Goal: Task Accomplishment & Management: Manage account settings

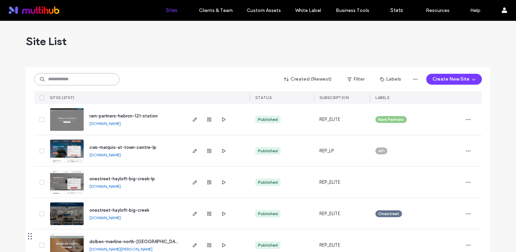
click at [86, 77] on input at bounding box center [76, 79] width 85 height 12
type input "****"
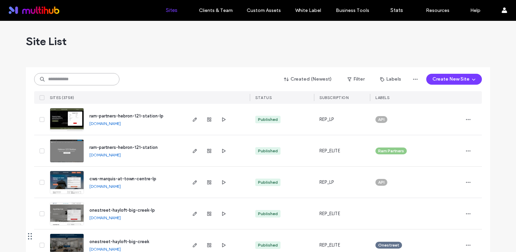
click at [94, 77] on input at bounding box center [76, 79] width 85 height 12
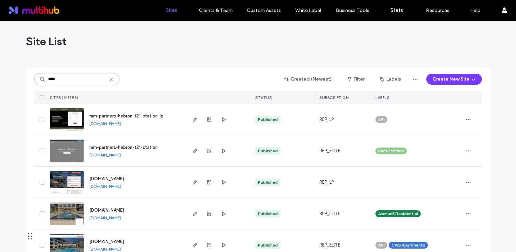
type input "****"
click at [135, 145] on span "ram-partners-hebron-121-station" at bounding box center [123, 147] width 68 height 5
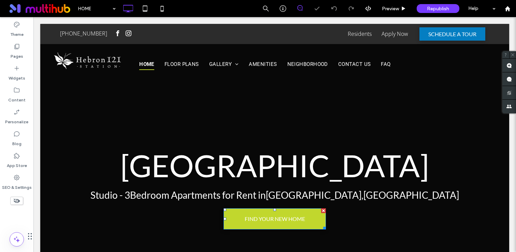
click at [305, 221] on span "FIND YOUR NEW HOME" at bounding box center [274, 218] width 65 height 13
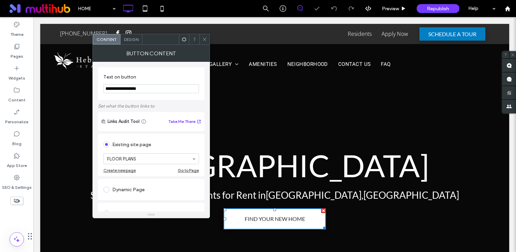
click at [202, 42] on icon at bounding box center [204, 39] width 5 height 5
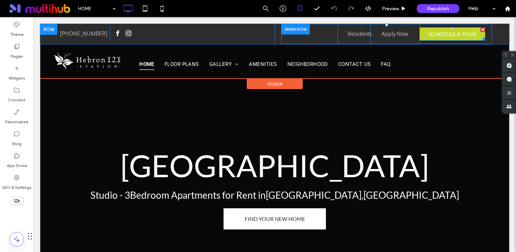
click at [450, 36] on span "SCHEDULE A TOUR" at bounding box center [452, 34] width 48 height 6
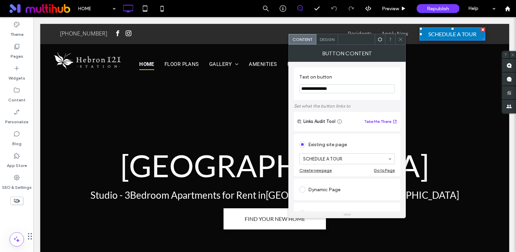
click at [399, 36] on span at bounding box center [400, 39] width 5 height 10
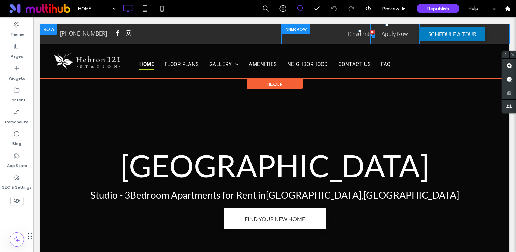
click at [361, 34] on link "Residents" at bounding box center [360, 34] width 24 height 8
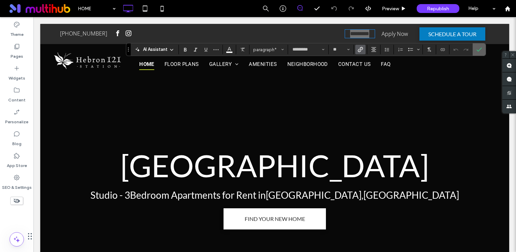
click at [479, 50] on icon "Confirm" at bounding box center [478, 49] width 5 height 5
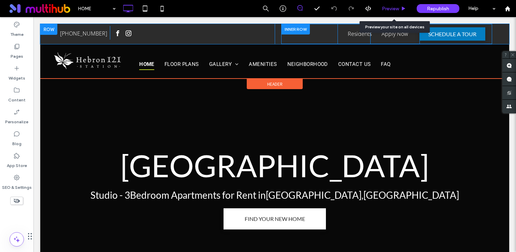
click at [392, 12] on div "Preview" at bounding box center [394, 8] width 35 height 17
click at [395, 12] on div "Preview" at bounding box center [394, 8] width 35 height 17
click at [393, 9] on span "Preview" at bounding box center [390, 9] width 17 height 6
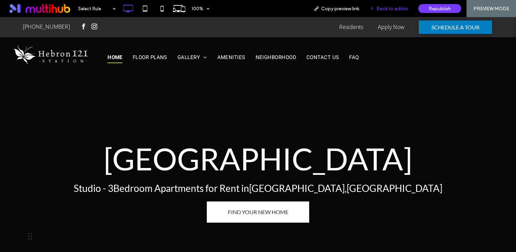
click at [390, 5] on div "Back to editor" at bounding box center [388, 8] width 49 height 17
click at [379, 10] on span "Back to editor" at bounding box center [391, 9] width 31 height 6
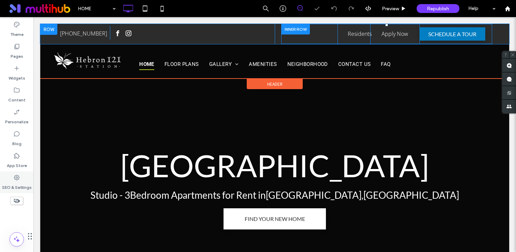
click at [28, 178] on div "SEO & Settings" at bounding box center [16, 182] width 33 height 22
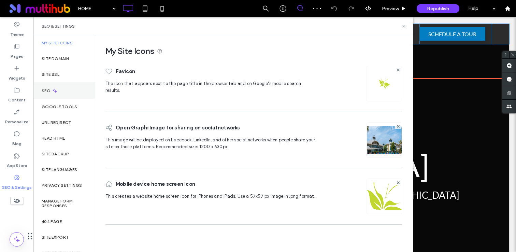
click at [55, 89] on icon at bounding box center [55, 91] width 6 height 6
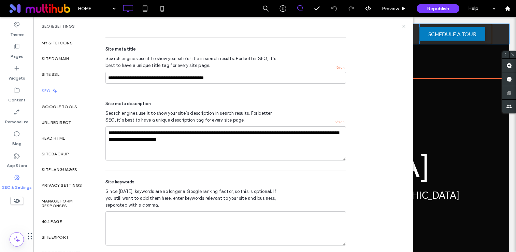
scroll to position [417, 0]
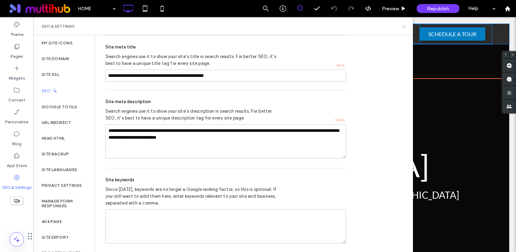
click at [404, 26] on use at bounding box center [403, 26] width 3 height 3
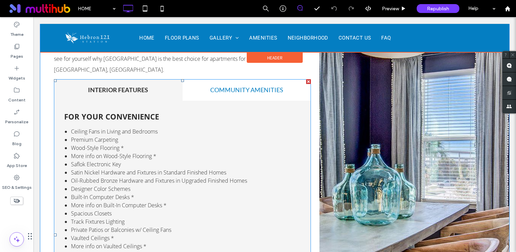
scroll to position [575, 0]
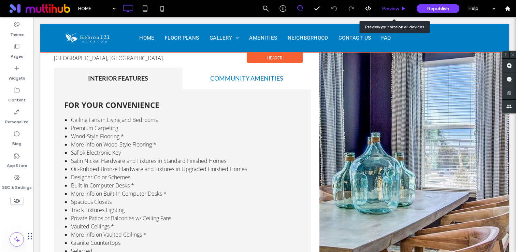
click at [390, 6] on span "Preview" at bounding box center [390, 9] width 17 height 6
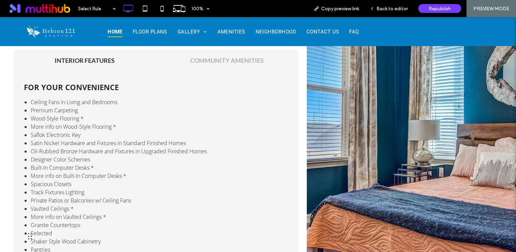
click at [240, 55] on div "COMMUNITY AMENITIES" at bounding box center [227, 60] width 142 height 21
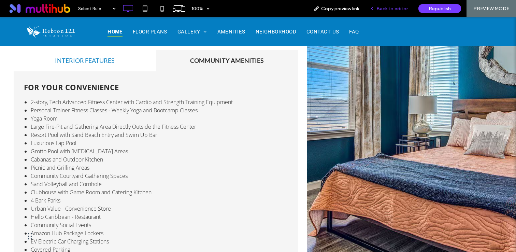
click at [392, 15] on div "Back to editor" at bounding box center [388, 8] width 49 height 17
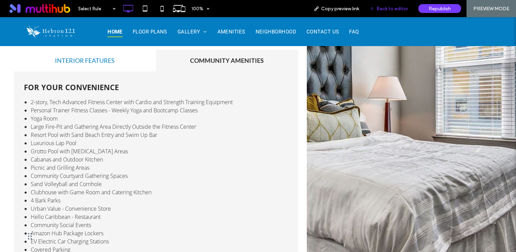
click at [393, 6] on span "Back to editor" at bounding box center [391, 9] width 31 height 6
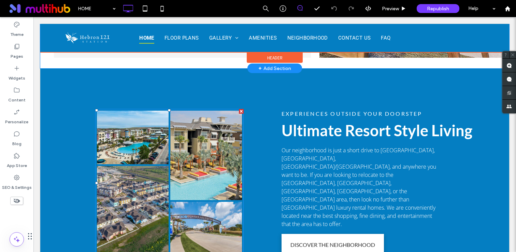
scroll to position [876, 0]
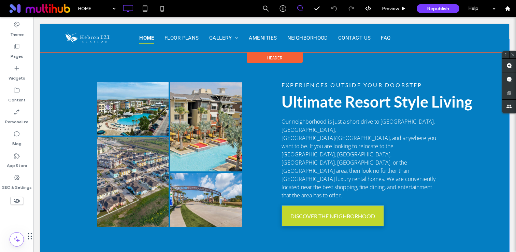
click at [321, 205] on link "DISCOVER THE NEIGHBORHOOD" at bounding box center [332, 215] width 102 height 21
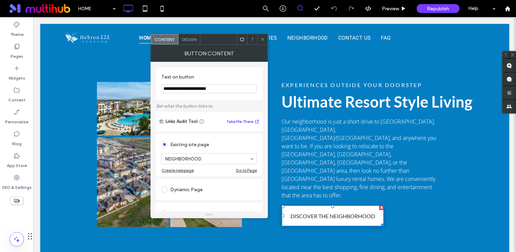
click at [264, 38] on icon at bounding box center [262, 39] width 5 height 5
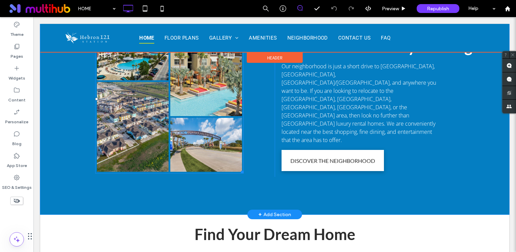
scroll to position [887, 0]
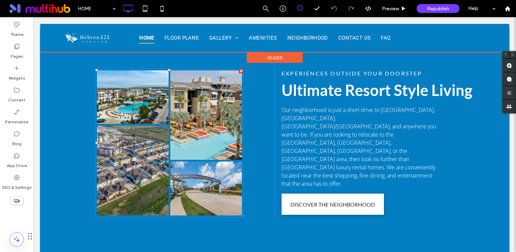
click at [180, 139] on link at bounding box center [206, 115] width 72 height 90
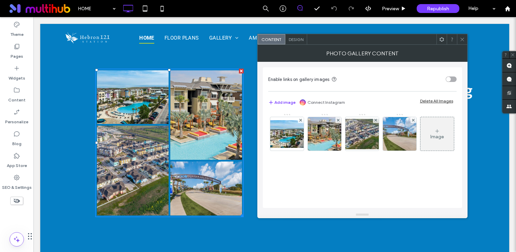
click at [464, 41] on icon at bounding box center [461, 39] width 5 height 5
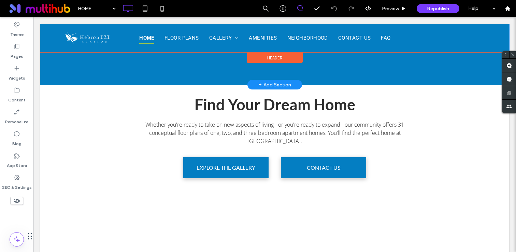
scroll to position [1094, 0]
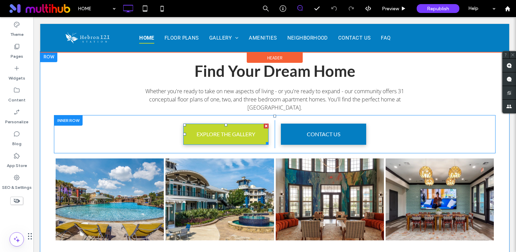
click at [224, 127] on span "EXPLORE THE GALLERY" at bounding box center [225, 133] width 63 height 13
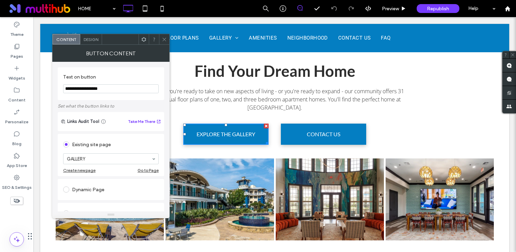
click at [164, 35] on span at bounding box center [164, 39] width 5 height 10
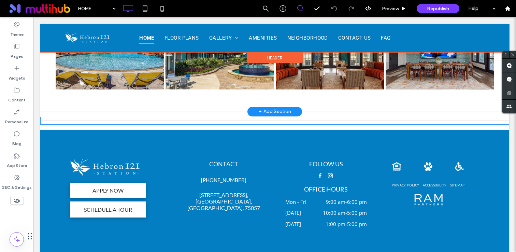
scroll to position [1265, 0]
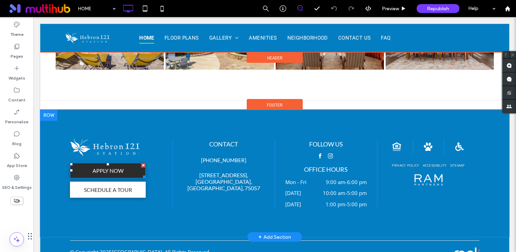
click at [112, 164] on span "APPLY NOW" at bounding box center [108, 170] width 36 height 13
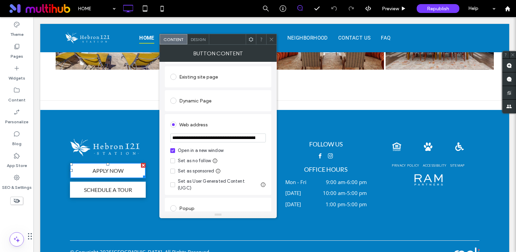
scroll to position [71, 0]
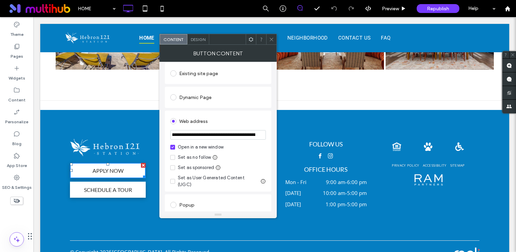
drag, startPoint x: 215, startPoint y: 135, endPoint x: 270, endPoint y: 135, distance: 55.3
click at [270, 135] on div "**********" at bounding box center [218, 151] width 106 height 81
click at [270, 38] on icon at bounding box center [271, 39] width 5 height 5
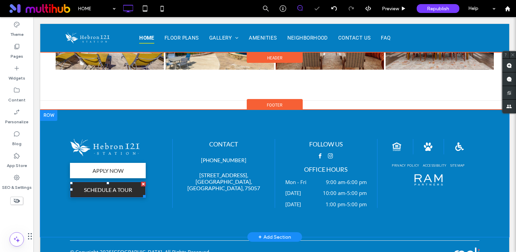
click at [121, 183] on span "SCHEDULE A TOUR" at bounding box center [108, 189] width 53 height 13
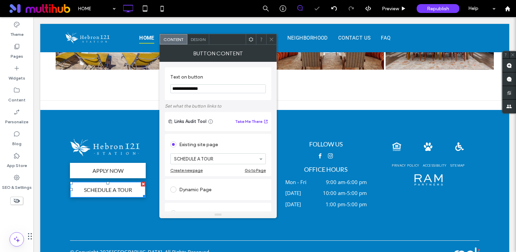
click at [267, 38] on div at bounding box center [271, 39] width 10 height 10
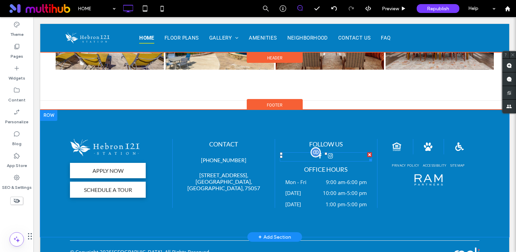
click at [339, 152] on div at bounding box center [326, 156] width 92 height 9
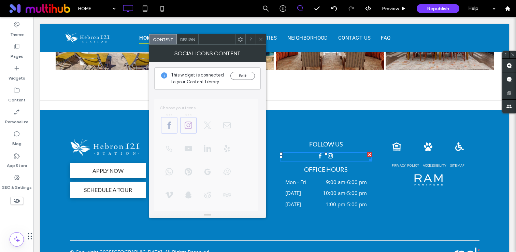
scroll to position [118, 0]
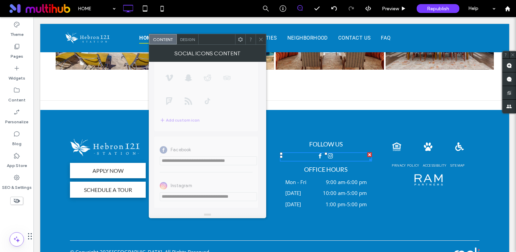
click at [262, 37] on icon at bounding box center [260, 39] width 5 height 5
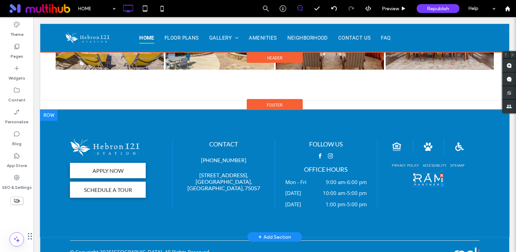
click at [431, 175] on img at bounding box center [428, 180] width 31 height 14
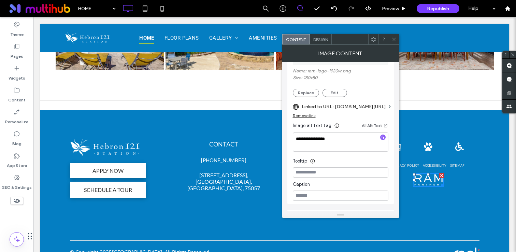
scroll to position [132, 0]
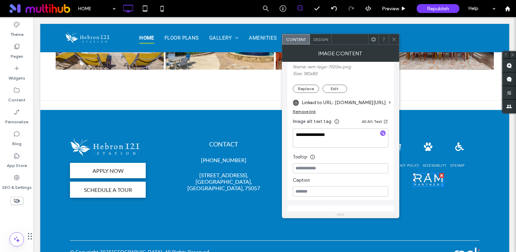
click at [396, 41] on div at bounding box center [393, 39] width 10 height 10
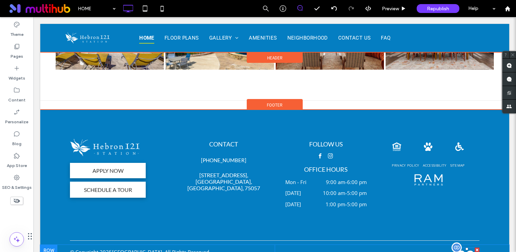
click at [458, 242] on div at bounding box center [456, 247] width 10 height 10
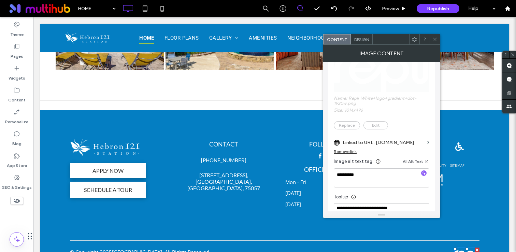
scroll to position [142, 0]
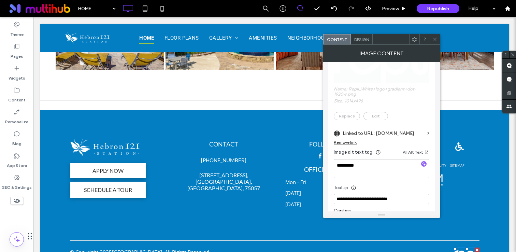
click at [435, 37] on icon at bounding box center [434, 39] width 5 height 5
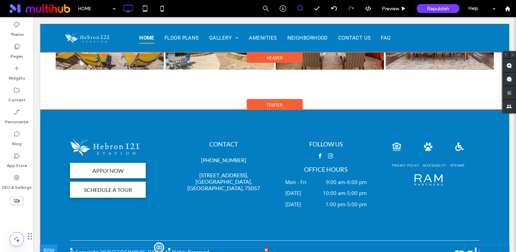
click at [119, 248] on span "Hebron 121 Station" at bounding box center [137, 251] width 50 height 7
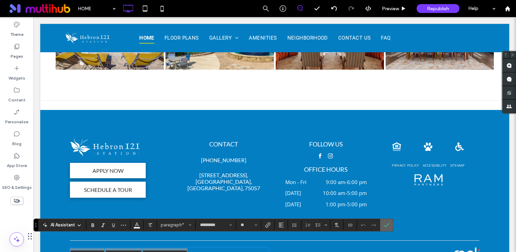
click at [386, 224] on icon "Confirm" at bounding box center [386, 224] width 5 height 5
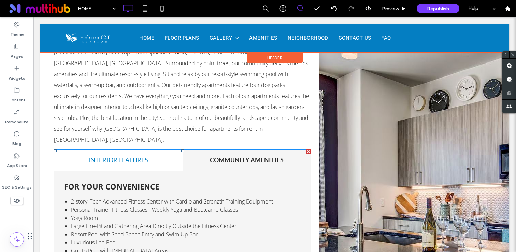
scroll to position [412, 0]
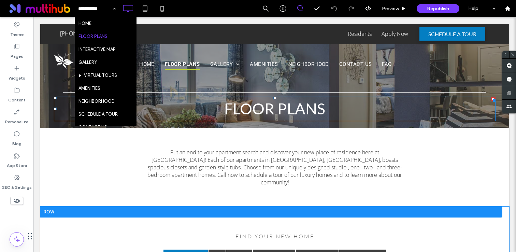
scroll to position [72, 0]
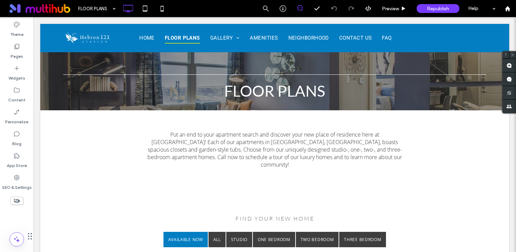
drag, startPoint x: 224, startPoint y: 6, endPoint x: 104, endPoint y: 88, distance: 145.4
click at [224, 6] on div "FLOOR PLANS Preview Republish Help" at bounding box center [294, 8] width 441 height 17
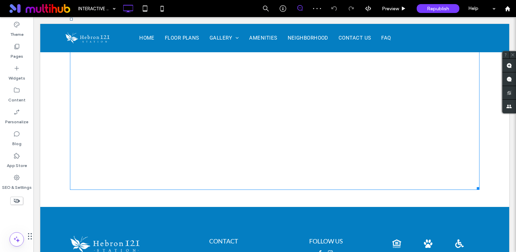
scroll to position [347, 0]
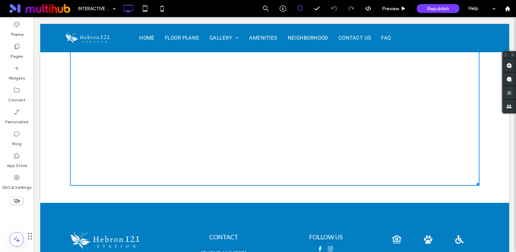
drag, startPoint x: 476, startPoint y: 179, endPoint x: 476, endPoint y: 183, distance: 3.5
click at [476, 183] on div at bounding box center [476, 182] width 5 height 5
click at [477, 180] on div at bounding box center [476, 182] width 5 height 5
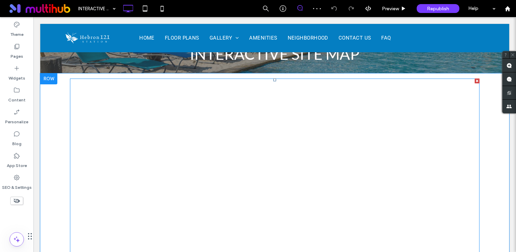
scroll to position [101, 0]
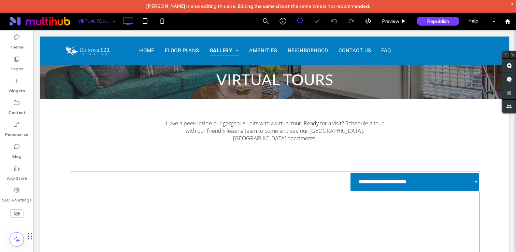
scroll to position [134, 0]
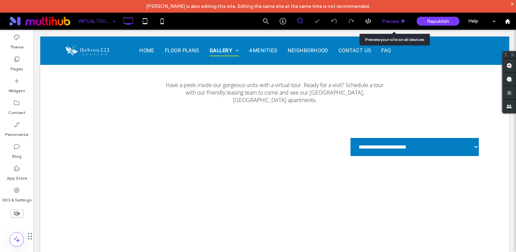
click at [394, 26] on div "Preview" at bounding box center [394, 21] width 35 height 17
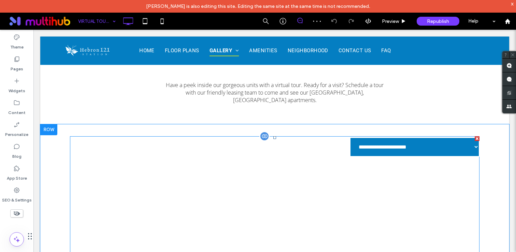
scroll to position [156, 0]
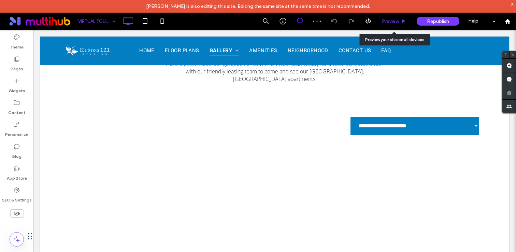
click at [398, 23] on span "Preview" at bounding box center [390, 21] width 17 height 6
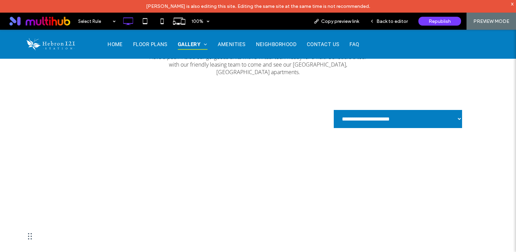
click at [397, 114] on select "**********" at bounding box center [398, 118] width 130 height 19
select select "*****"
click at [333, 109] on select "**********" at bounding box center [398, 118] width 130 height 19
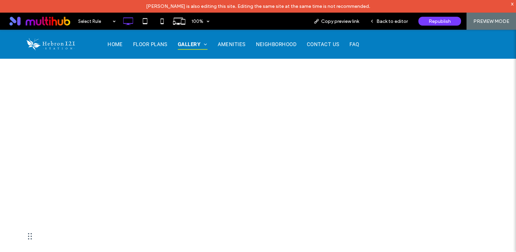
scroll to position [260, 0]
click at [379, 24] on div "Back to editor" at bounding box center [388, 21] width 49 height 17
click at [389, 23] on span "Back to editor" at bounding box center [391, 21] width 31 height 6
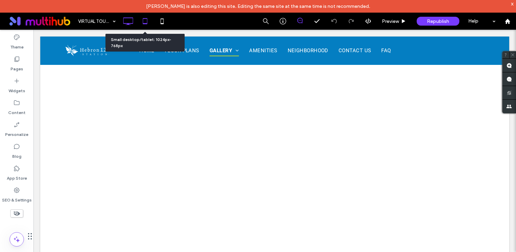
click at [140, 23] on icon at bounding box center [145, 21] width 14 height 14
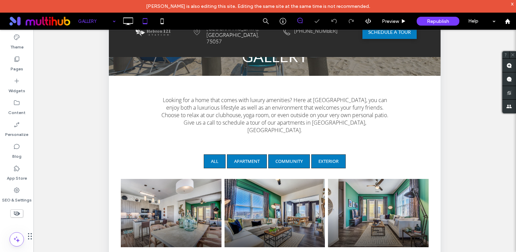
scroll to position [90, 0]
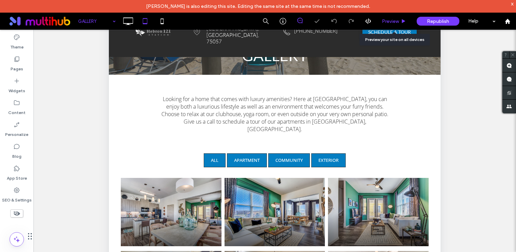
click at [389, 21] on span "Preview" at bounding box center [390, 21] width 17 height 6
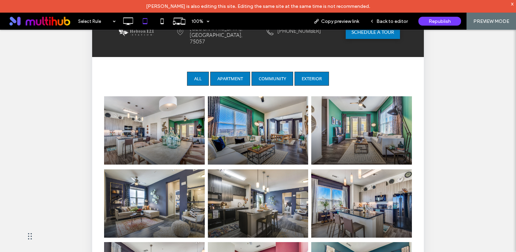
scroll to position [176, 0]
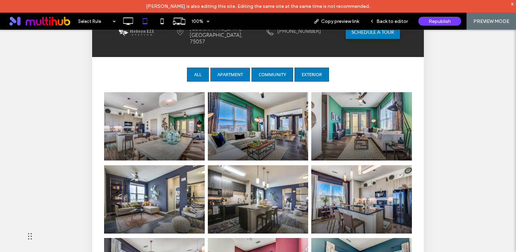
click at [209, 68] on link "Apartment" at bounding box center [198, 75] width 22 height 14
click at [209, 68] on link "Community" at bounding box center [198, 75] width 22 height 14
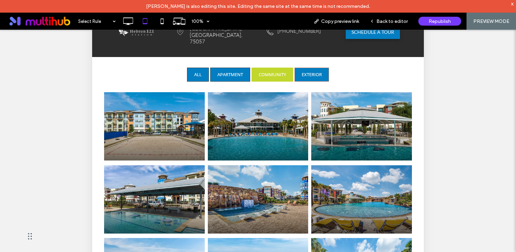
click at [209, 68] on link "Exterior" at bounding box center [198, 75] width 22 height 14
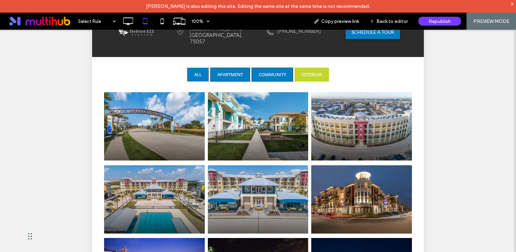
click at [200, 68] on link "All" at bounding box center [198, 75] width 22 height 14
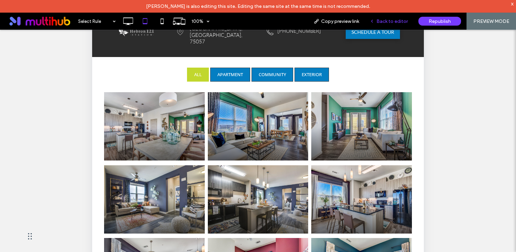
click at [384, 23] on span "Back to editor" at bounding box center [391, 21] width 31 height 6
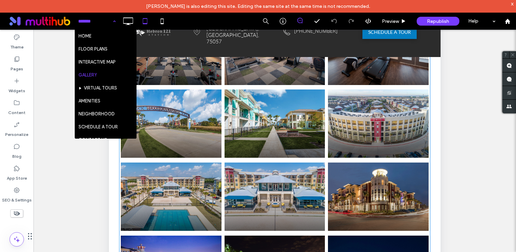
scroll to position [1685, 0]
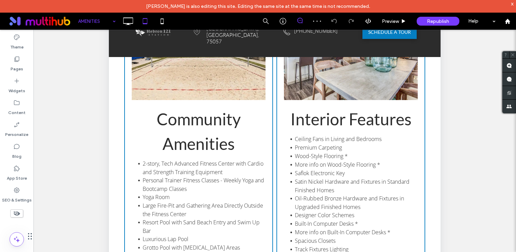
scroll to position [285, 0]
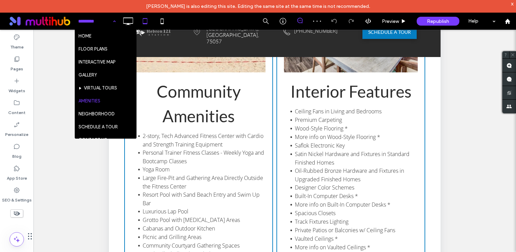
click at [94, 25] on input at bounding box center [95, 21] width 34 height 17
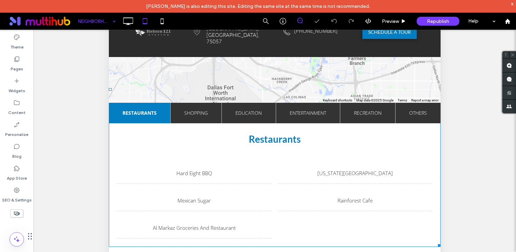
scroll to position [306, 0]
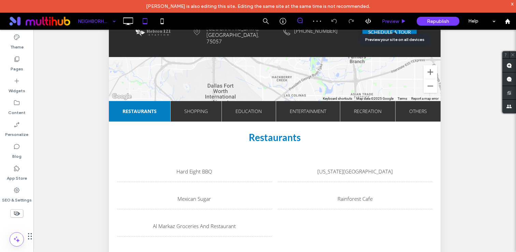
click at [389, 22] on span "Preview" at bounding box center [390, 21] width 17 height 6
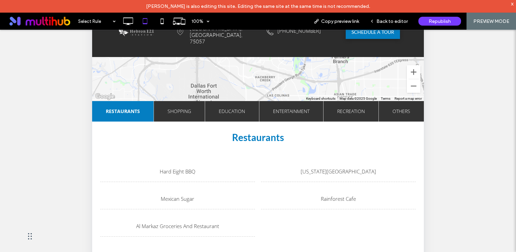
click at [357, 103] on span "Recreation" at bounding box center [351, 111] width 28 height 20
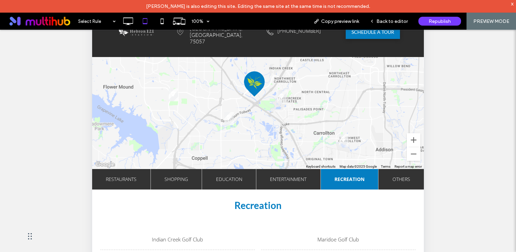
scroll to position [236, 0]
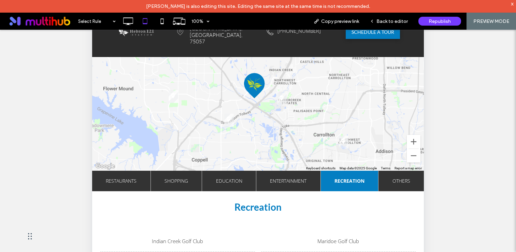
click at [285, 174] on span "Entertainment" at bounding box center [288, 181] width 36 height 20
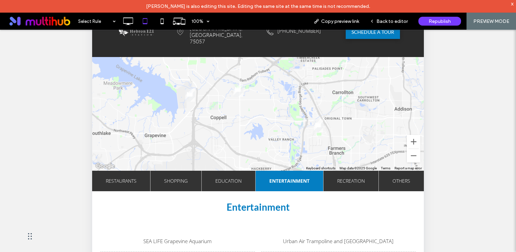
click at [223, 181] on span "Education" at bounding box center [228, 181] width 26 height 20
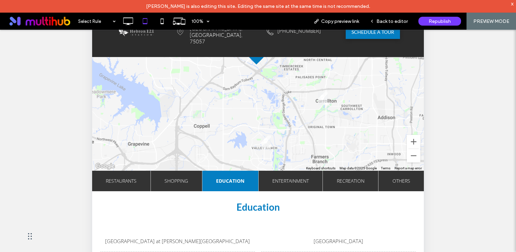
click at [181, 180] on span "Shopping" at bounding box center [176, 181] width 24 height 20
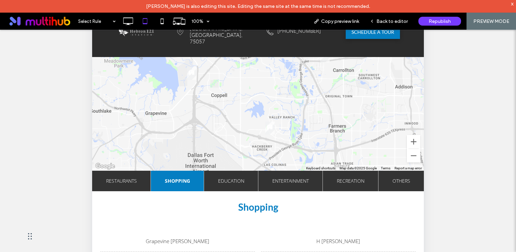
click at [399, 179] on span "Others" at bounding box center [401, 181] width 18 height 20
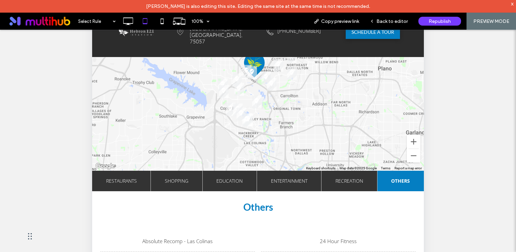
scroll to position [361, 0]
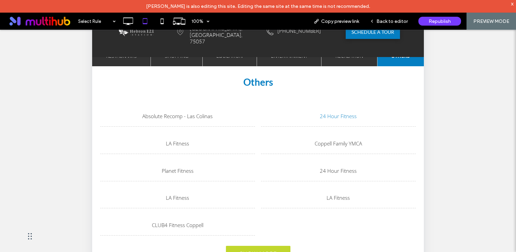
click at [353, 120] on li "24 Hour Fitness" at bounding box center [338, 116] width 154 height 21
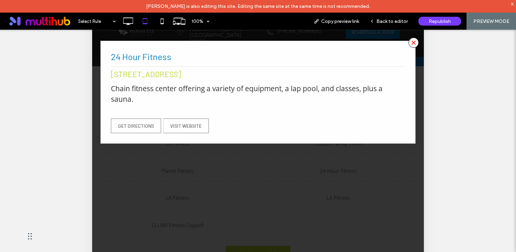
click at [415, 41] on span "×" at bounding box center [413, 43] width 10 height 10
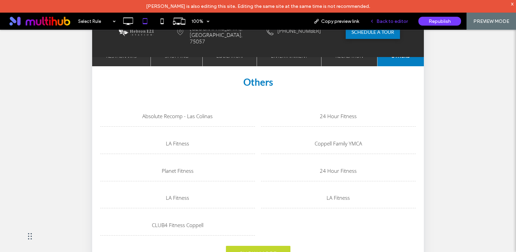
click at [392, 26] on div "Back to editor" at bounding box center [388, 21] width 49 height 17
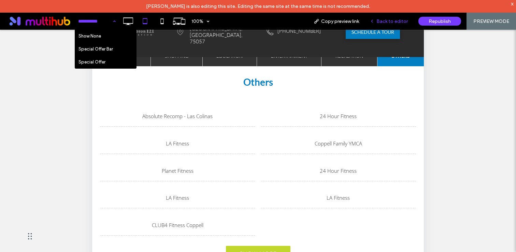
click at [390, 21] on span "Back to editor" at bounding box center [391, 21] width 31 height 6
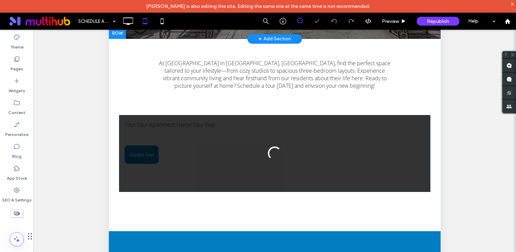
scroll to position [84, 0]
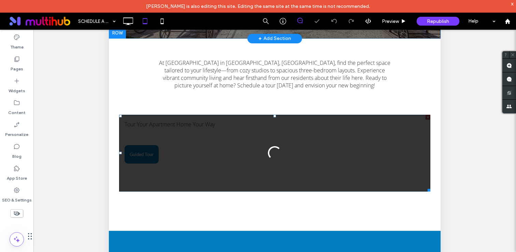
click at [175, 134] on div at bounding box center [274, 153] width 311 height 77
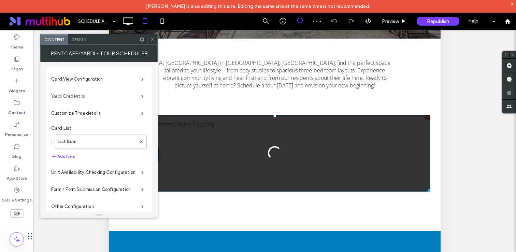
click at [92, 100] on label "Yardi Credential" at bounding box center [96, 96] width 90 height 14
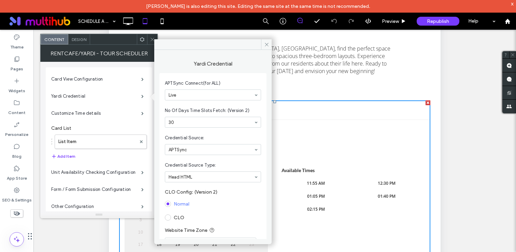
click at [148, 37] on div at bounding box center [152, 39] width 10 height 10
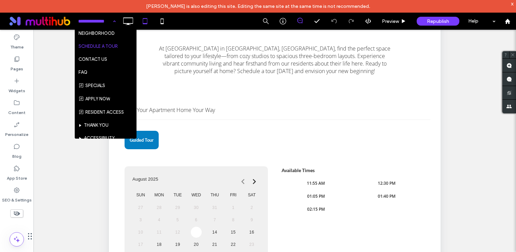
scroll to position [82, 0]
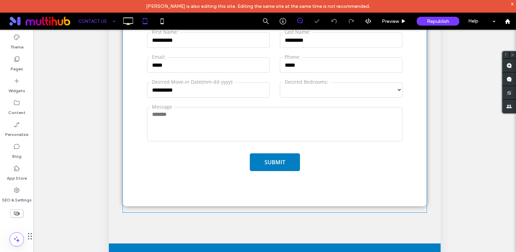
scroll to position [206, 0]
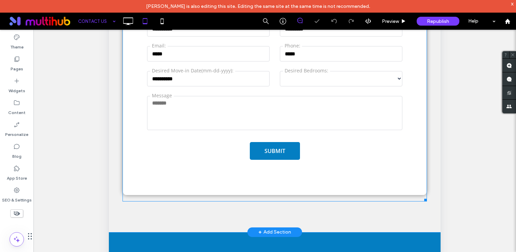
click at [256, 86] on span at bounding box center [274, 91] width 304 height 219
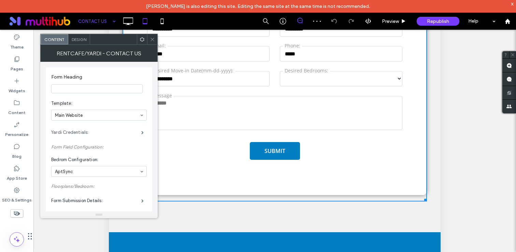
click at [108, 135] on label "Yardi Credentials:" at bounding box center [96, 133] width 90 height 14
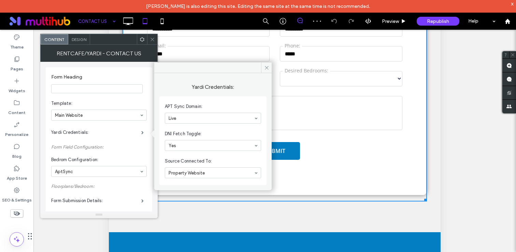
click at [148, 41] on div at bounding box center [152, 39] width 10 height 10
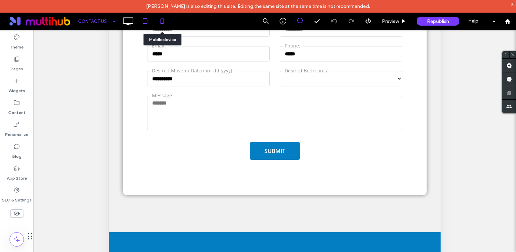
click at [165, 19] on icon at bounding box center [162, 21] width 14 height 14
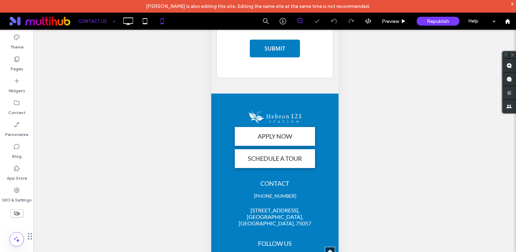
scroll to position [321, 0]
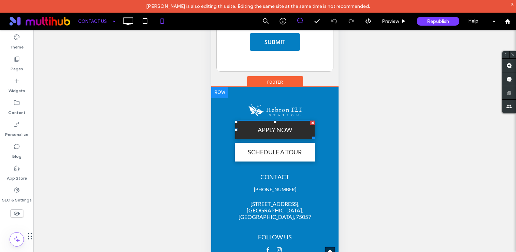
click at [275, 129] on span "APPLY NOW" at bounding box center [274, 129] width 39 height 14
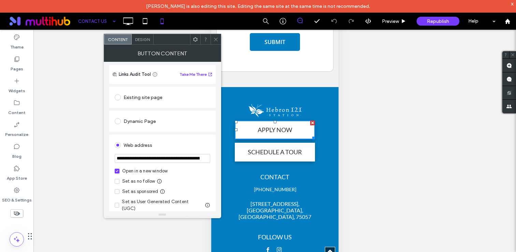
scroll to position [48, 0]
click at [216, 40] on icon at bounding box center [215, 39] width 5 height 5
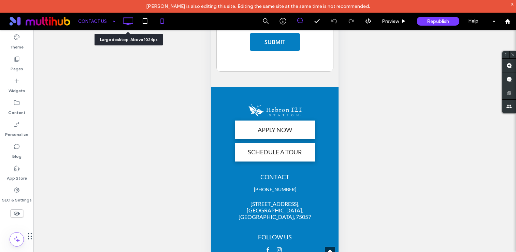
click at [134, 26] on icon at bounding box center [128, 21] width 14 height 14
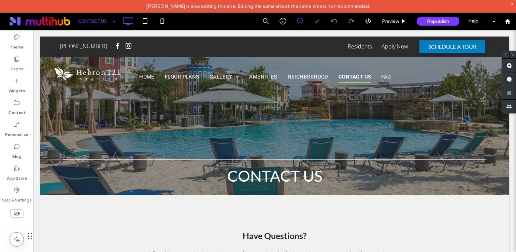
scroll to position [415, 0]
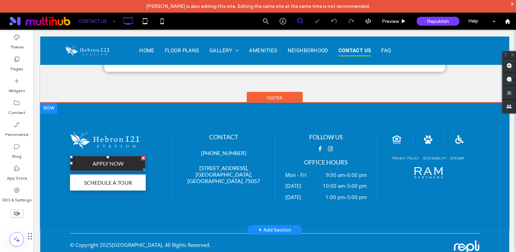
click at [133, 166] on link "APPLY NOW" at bounding box center [108, 163] width 76 height 15
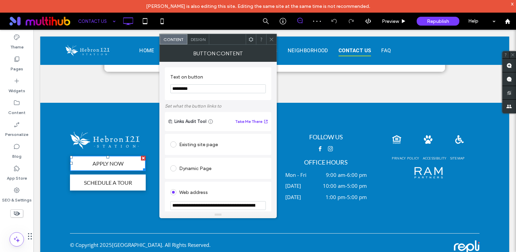
click at [273, 38] on icon at bounding box center [271, 39] width 5 height 5
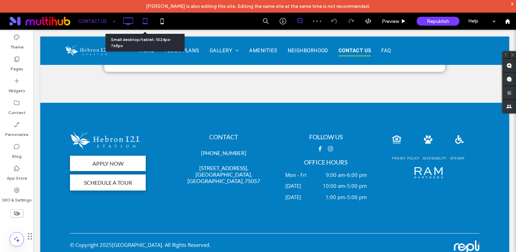
click at [147, 24] on use at bounding box center [145, 21] width 4 height 6
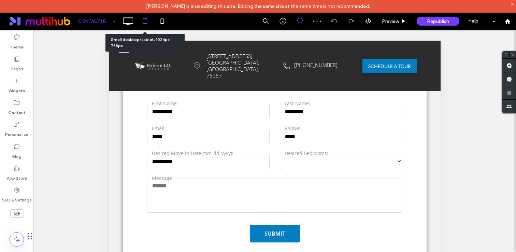
scroll to position [222, 0]
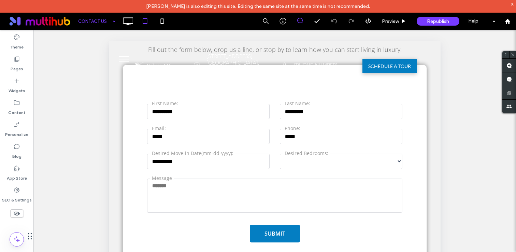
click at [127, 62] on button "menu" at bounding box center [124, 59] width 18 height 18
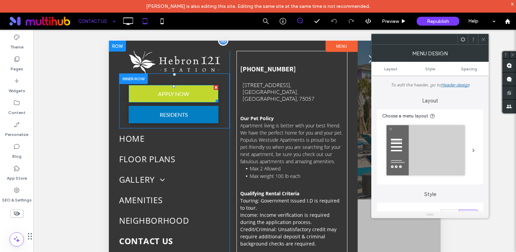
click at [190, 95] on span "APPLY NOW" at bounding box center [174, 93] width 36 height 13
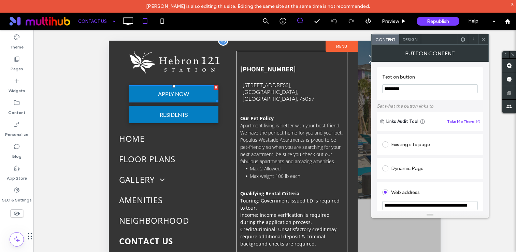
click at [189, 123] on div "APPLY NOW RESIDENTS Click To Paste" at bounding box center [174, 100] width 111 height 55
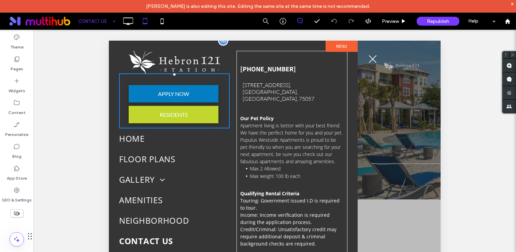
click at [195, 116] on link "RESIDENTS" at bounding box center [174, 114] width 90 height 17
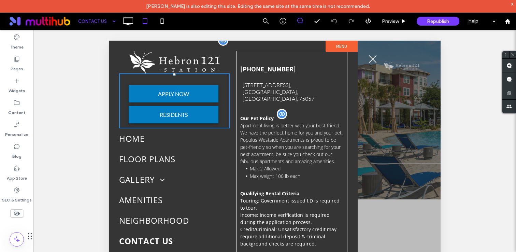
click at [244, 153] on p "Apartment living is better with your best friend. We have the perfect home for …" at bounding box center [291, 143] width 103 height 43
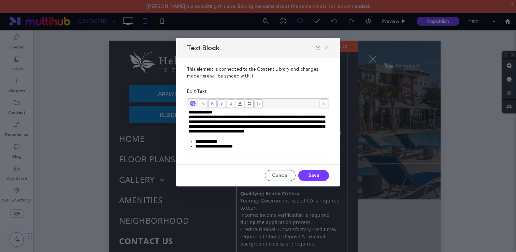
click at [326, 48] on icon at bounding box center [325, 47] width 5 height 5
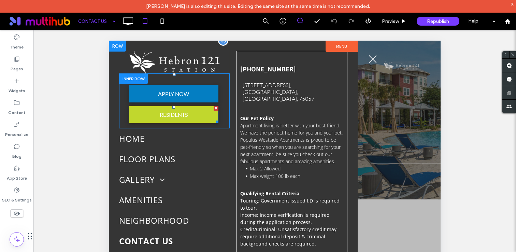
click at [170, 109] on span "RESIDENTS" at bounding box center [173, 114] width 33 height 13
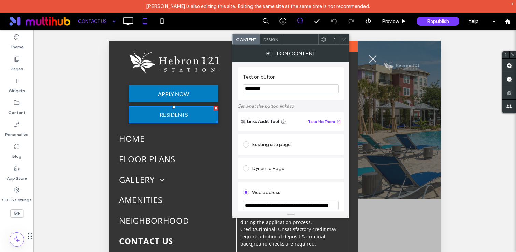
click at [344, 41] on icon at bounding box center [343, 39] width 5 height 5
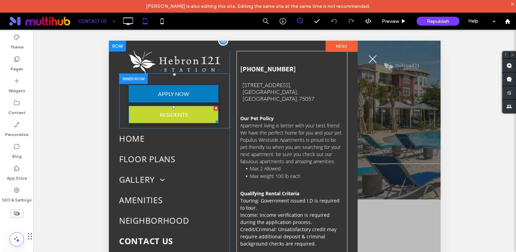
click at [205, 116] on link "RESIDENTS" at bounding box center [174, 114] width 90 height 17
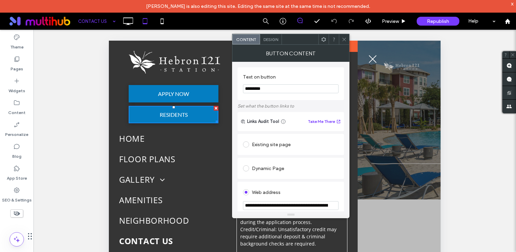
click at [340, 40] on div at bounding box center [344, 39] width 10 height 10
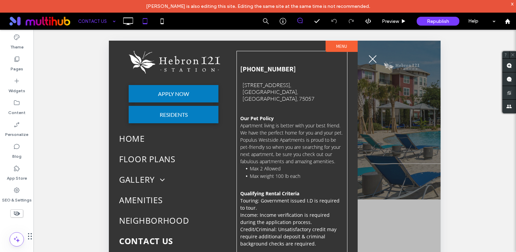
click at [376, 58] on button "menu" at bounding box center [373, 59] width 18 height 18
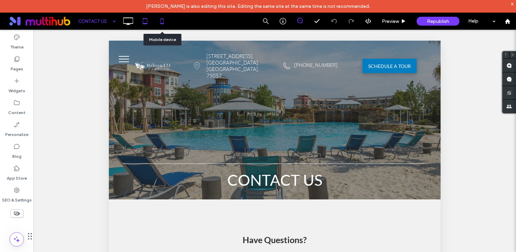
click at [157, 26] on icon at bounding box center [162, 21] width 14 height 14
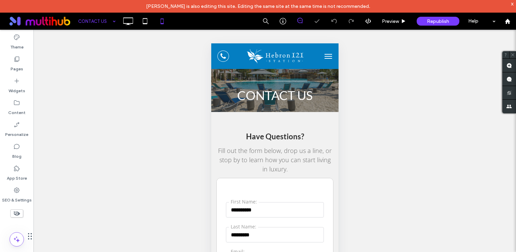
click at [327, 58] on span "menu" at bounding box center [328, 58] width 8 height 1
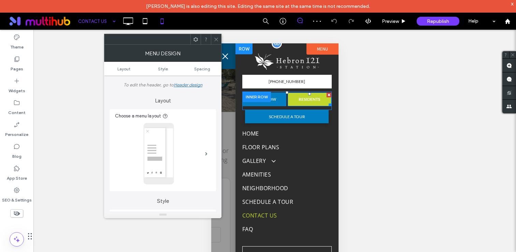
click at [316, 102] on span "RESIDENTS" at bounding box center [309, 99] width 26 height 12
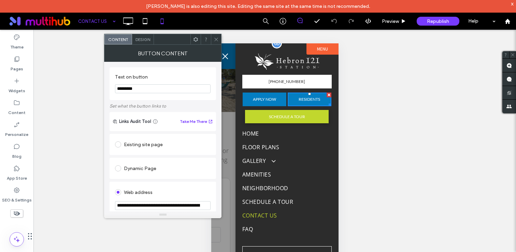
click at [265, 116] on link "SCHEDULE A TOUR" at bounding box center [287, 116] width 84 height 13
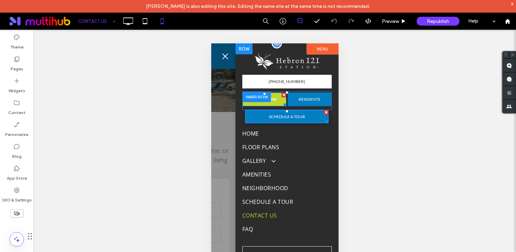
click at [273, 99] on span "APPLY NOW" at bounding box center [263, 99] width 29 height 12
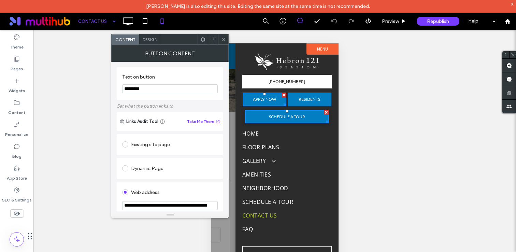
click at [224, 35] on span at bounding box center [223, 39] width 5 height 10
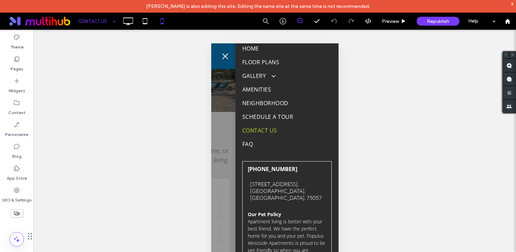
scroll to position [93, 0]
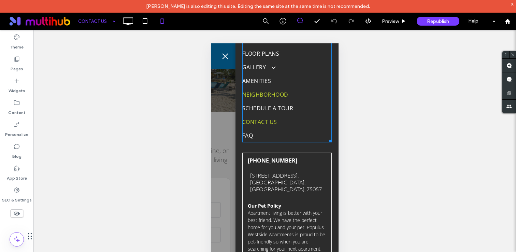
click at [306, 98] on link "NEIGHBORHOOD" at bounding box center [286, 95] width 89 height 14
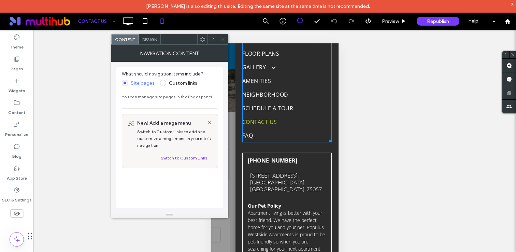
click at [222, 40] on use at bounding box center [222, 39] width 3 height 3
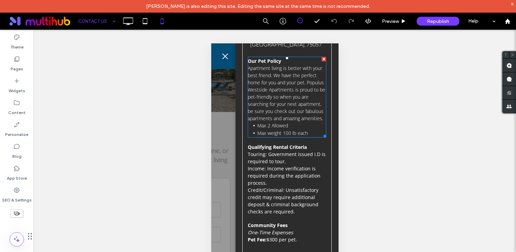
scroll to position [239, 0]
click at [224, 54] on button "menu" at bounding box center [225, 56] width 14 height 14
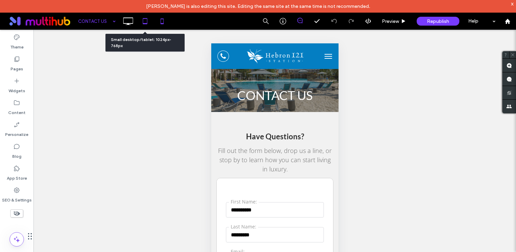
click at [144, 22] on icon at bounding box center [145, 21] width 14 height 14
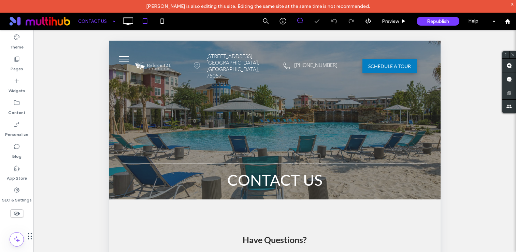
click at [121, 61] on button "menu" at bounding box center [124, 59] width 18 height 18
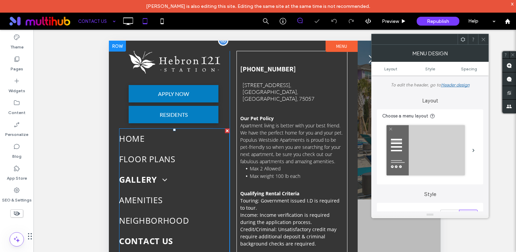
click at [212, 176] on link "GALLERY" at bounding box center [174, 179] width 111 height 20
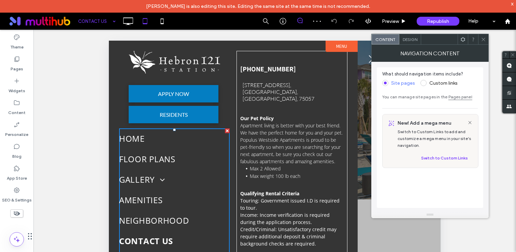
click at [481, 38] on icon at bounding box center [483, 39] width 5 height 5
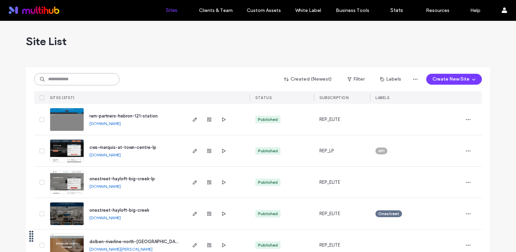
click at [100, 80] on input at bounding box center [76, 79] width 85 height 12
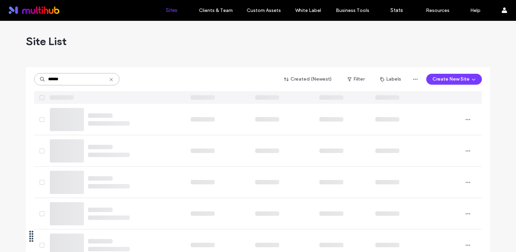
type input "*******"
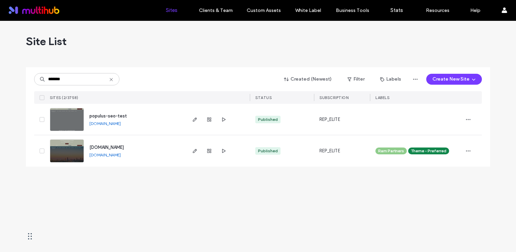
type input "*******"
click at [118, 147] on span "www.populuswestsideapts.com" at bounding box center [106, 147] width 34 height 5
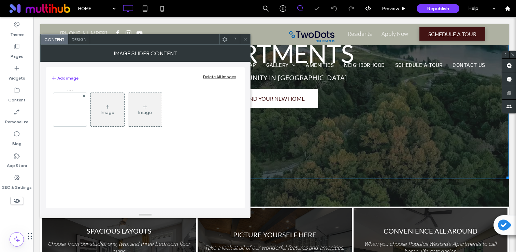
click at [245, 41] on icon at bounding box center [245, 39] width 5 height 5
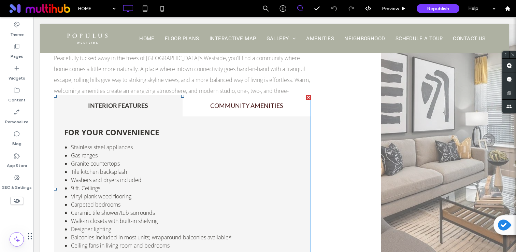
scroll to position [487, 0]
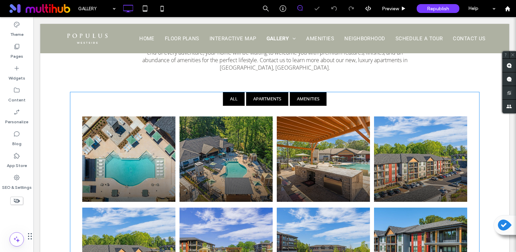
scroll to position [170, 0]
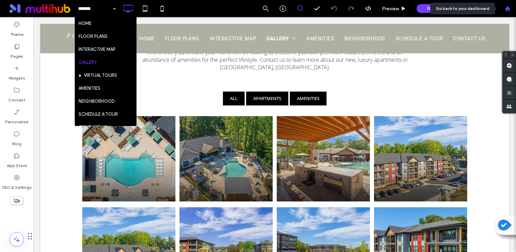
click at [509, 13] on div at bounding box center [507, 8] width 17 height 17
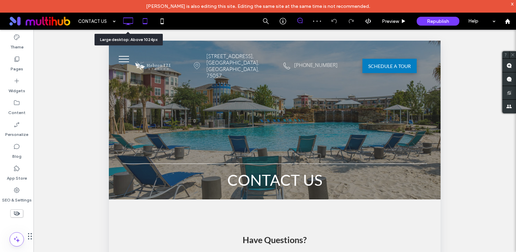
click at [128, 21] on icon at bounding box center [128, 21] width 14 height 14
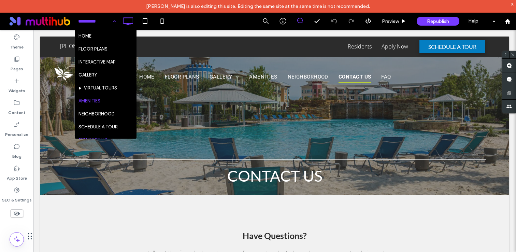
scroll to position [130, 0]
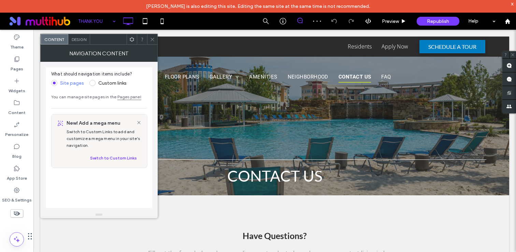
click at [151, 40] on icon at bounding box center [152, 39] width 5 height 5
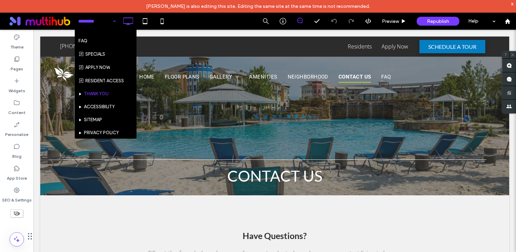
scroll to position [130, 0]
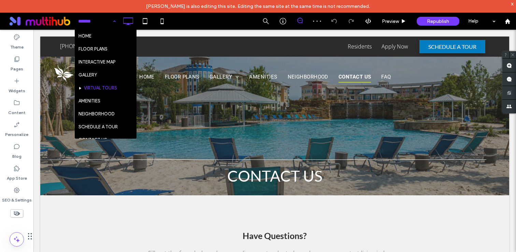
scroll to position [130, 0]
click at [103, 21] on input at bounding box center [95, 21] width 34 height 17
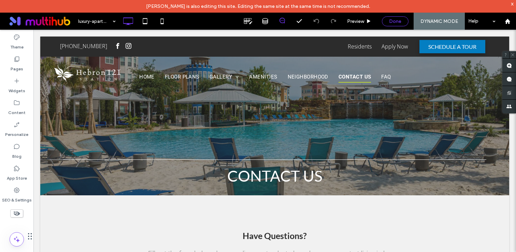
click at [405, 21] on div "Done" at bounding box center [395, 21] width 26 height 6
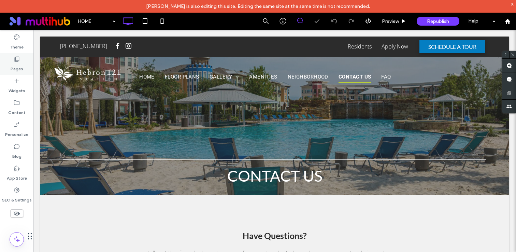
click at [15, 54] on div "Pages" at bounding box center [16, 64] width 33 height 22
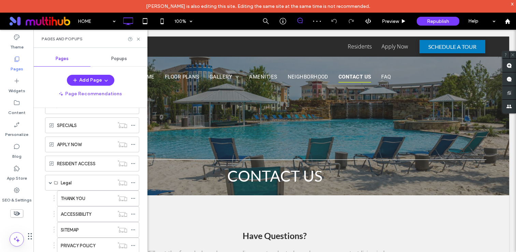
scroll to position [192, 0]
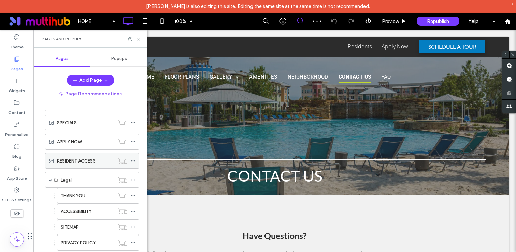
click at [133, 158] on icon at bounding box center [133, 160] width 5 height 5
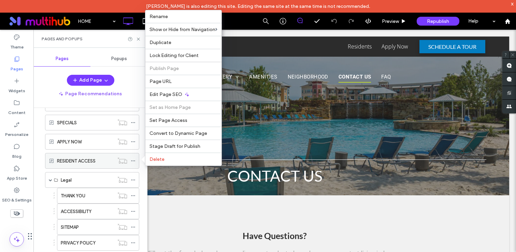
scroll to position [234, 0]
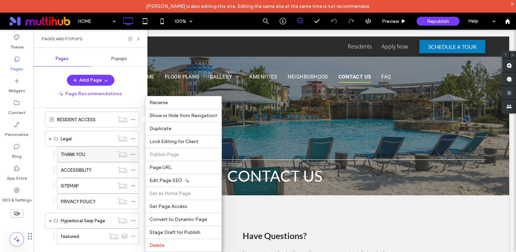
click at [134, 153] on icon at bounding box center [133, 154] width 5 height 5
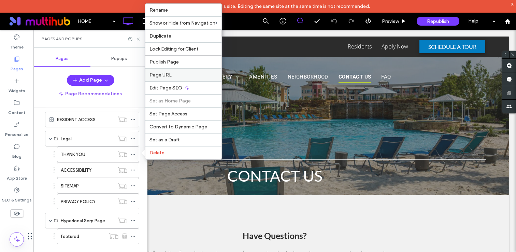
click at [184, 74] on label "Page URL" at bounding box center [183, 75] width 68 height 6
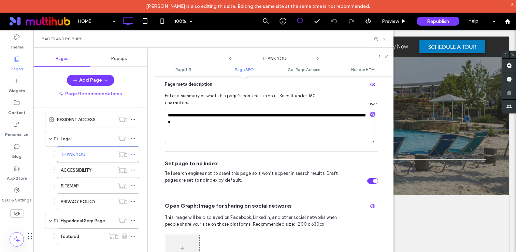
scroll to position [228, 0]
click at [132, 169] on icon at bounding box center [133, 169] width 5 height 5
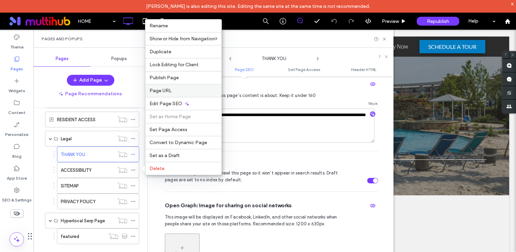
click at [187, 93] on div "Page URL" at bounding box center [183, 90] width 76 height 13
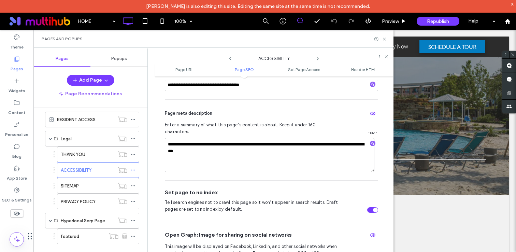
scroll to position [238, 0]
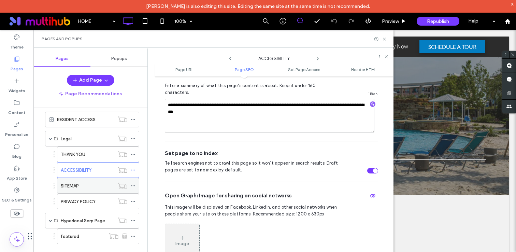
click at [131, 186] on icon at bounding box center [133, 185] width 5 height 5
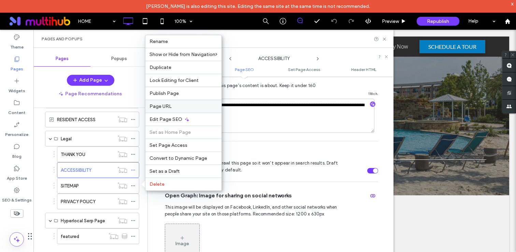
click at [185, 108] on label "Page URL" at bounding box center [183, 106] width 68 height 6
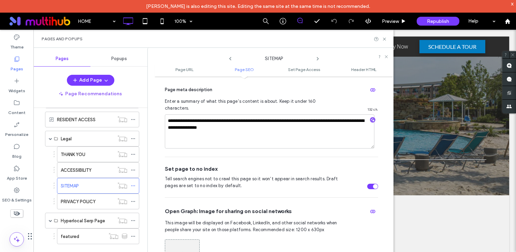
scroll to position [246, 0]
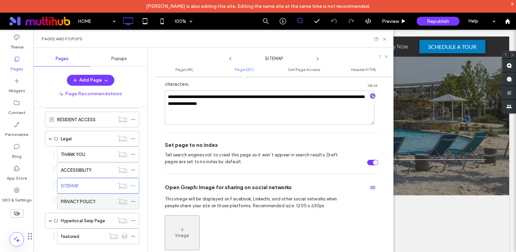
click at [132, 201] on icon at bounding box center [133, 201] width 5 height 5
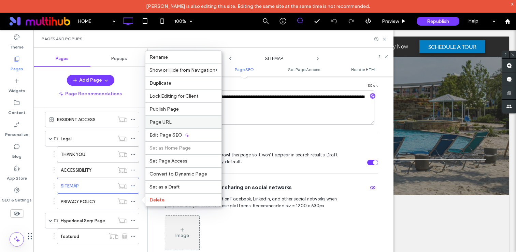
click at [173, 128] on div "Page URL" at bounding box center [183, 121] width 76 height 13
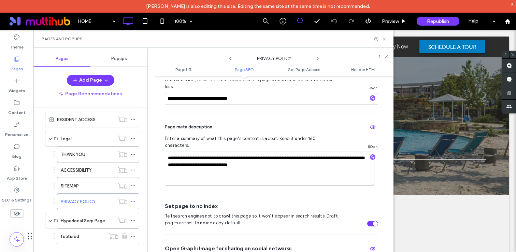
scroll to position [185, 0]
click at [513, 23] on div at bounding box center [507, 21] width 16 height 6
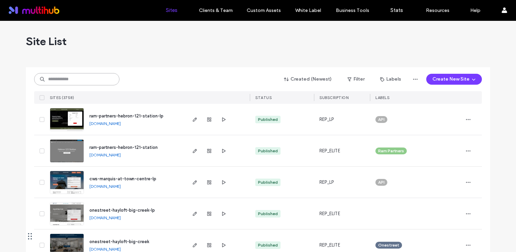
click at [105, 80] on input at bounding box center [76, 79] width 85 height 12
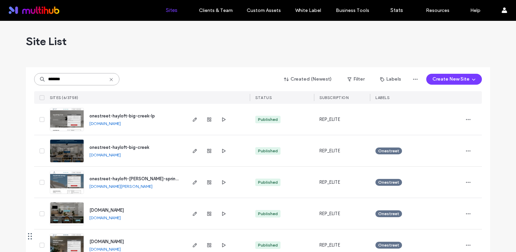
type input "*******"
click at [140, 145] on span "onestreet-hayloft-big-creek" at bounding box center [119, 147] width 60 height 5
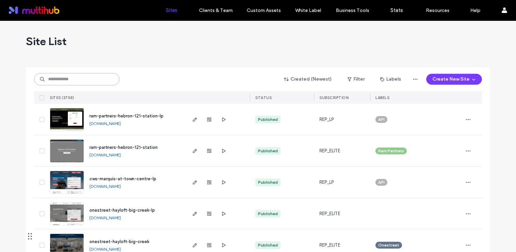
click at [92, 84] on input at bounding box center [76, 79] width 85 height 12
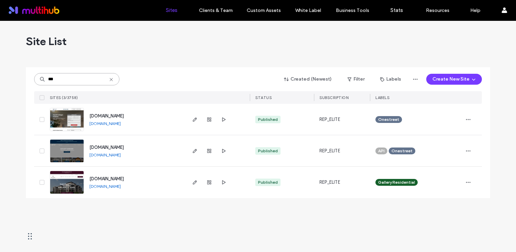
type input "***"
click at [123, 177] on span "[DOMAIN_NAME]" at bounding box center [106, 178] width 34 height 5
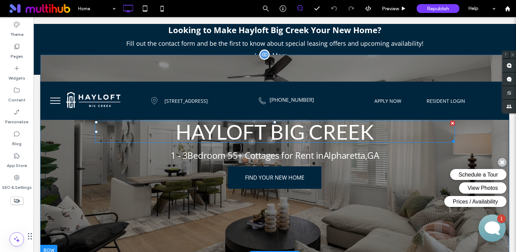
scroll to position [28, 0]
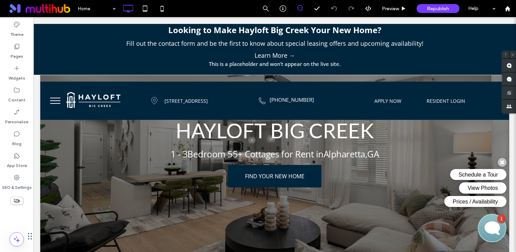
click at [497, 222] on div "1" at bounding box center [501, 218] width 9 height 9
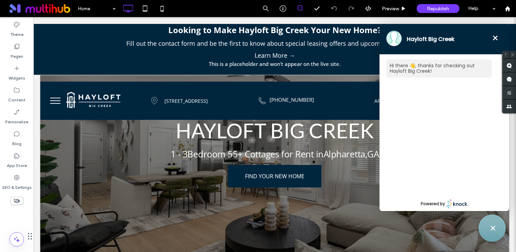
click at [497, 38] on span "×" at bounding box center [494, 37] width 7 height 15
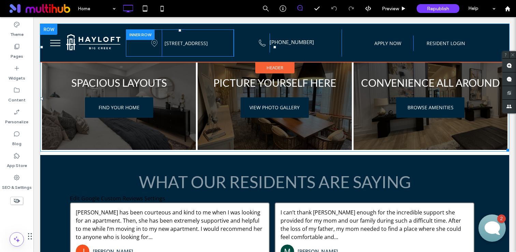
scroll to position [186, 0]
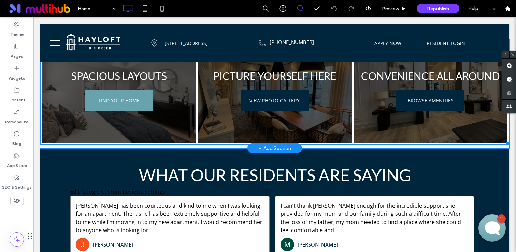
click at [137, 94] on span "FIND YOUR HOME" at bounding box center [119, 100] width 55 height 13
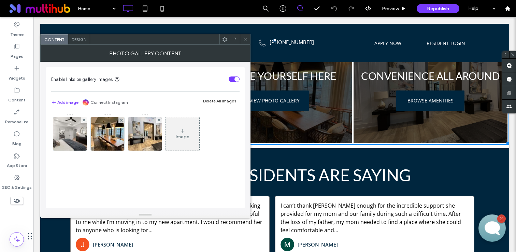
click at [246, 36] on span at bounding box center [245, 39] width 5 height 10
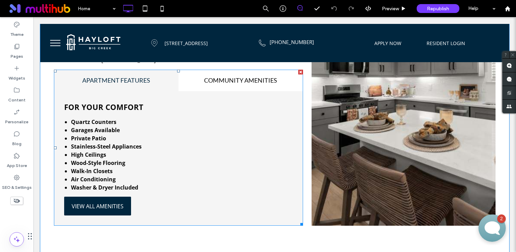
scroll to position [585, 0]
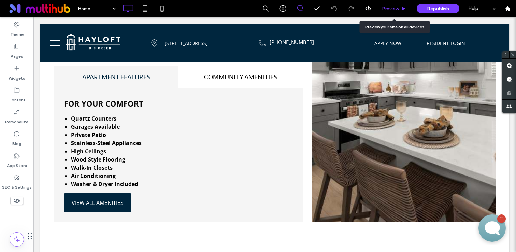
click at [397, 9] on span "Preview" at bounding box center [390, 9] width 17 height 6
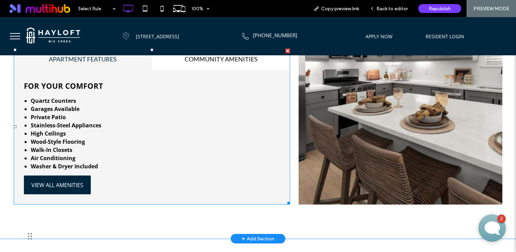
click at [221, 58] on span at bounding box center [152, 126] width 276 height 156
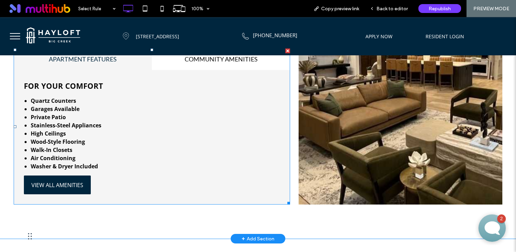
click at [221, 58] on span at bounding box center [152, 126] width 276 height 156
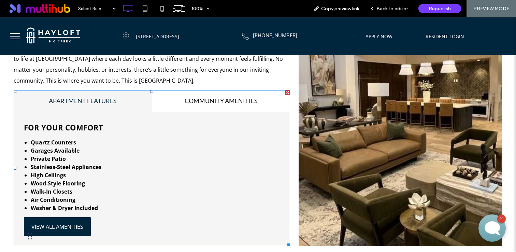
scroll to position [543, 0]
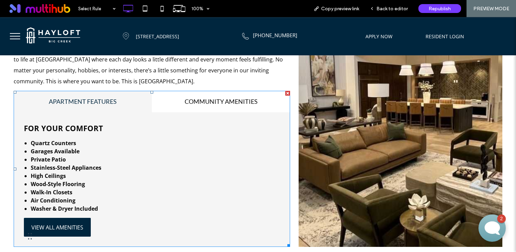
click at [232, 103] on span at bounding box center [152, 169] width 276 height 156
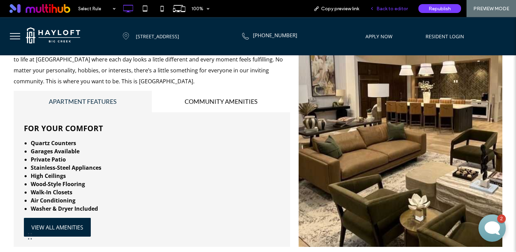
click at [389, 11] on span "Back to editor" at bounding box center [391, 9] width 31 height 6
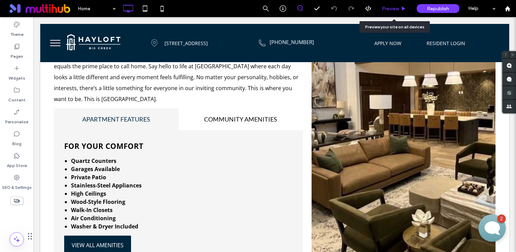
click at [397, 9] on span "Preview" at bounding box center [390, 9] width 17 height 6
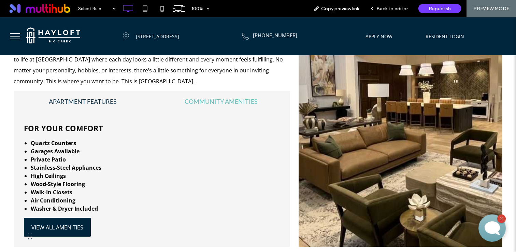
click at [218, 102] on h4 "COMMUNITY AMENITIES" at bounding box center [221, 101] width 126 height 9
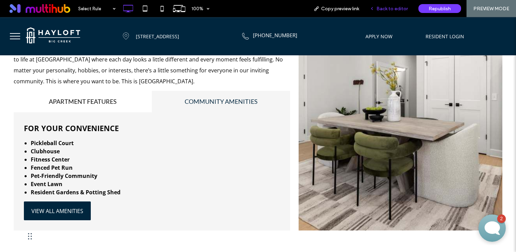
click at [385, 10] on span "Back to editor" at bounding box center [391, 9] width 31 height 6
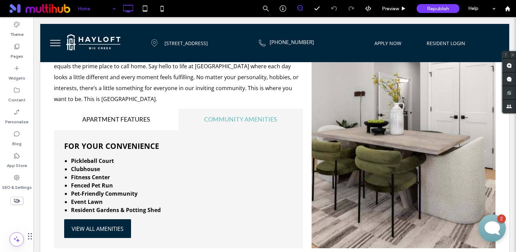
click at [213, 9] on div "Home Preview Republish Help" at bounding box center [294, 8] width 441 height 17
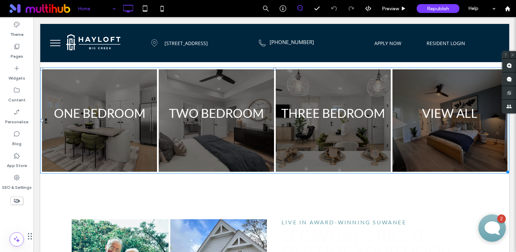
scroll to position [815, 0]
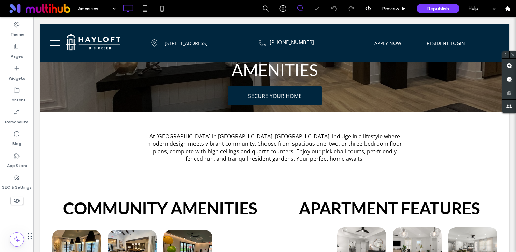
scroll to position [114, 0]
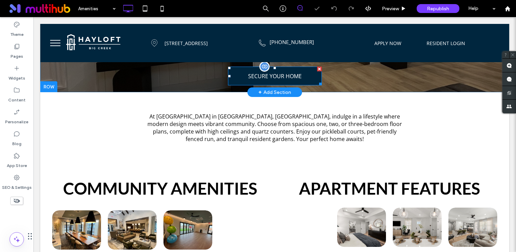
click at [298, 79] on span at bounding box center [275, 76] width 94 height 19
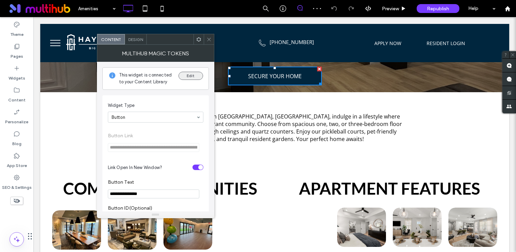
scroll to position [0, 0]
click at [195, 79] on button "Edit" at bounding box center [190, 76] width 25 height 8
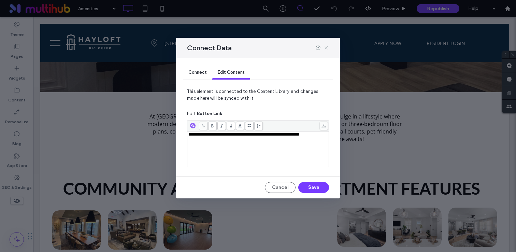
click at [326, 50] on icon at bounding box center [325, 47] width 5 height 5
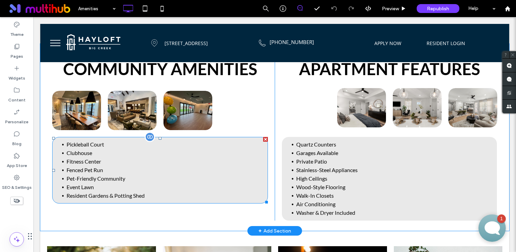
scroll to position [232, 0]
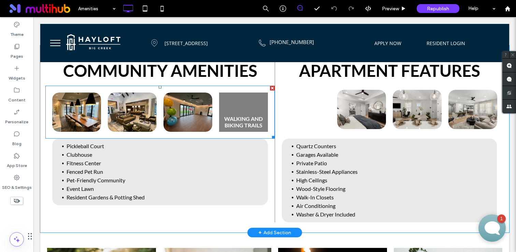
click at [255, 120] on link at bounding box center [244, 112] width 52 height 42
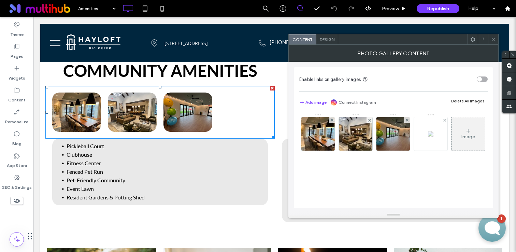
click at [428, 136] on img at bounding box center [430, 133] width 5 height 5
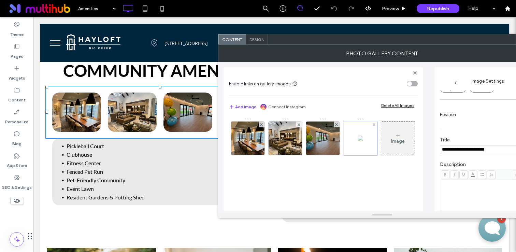
scroll to position [0, 0]
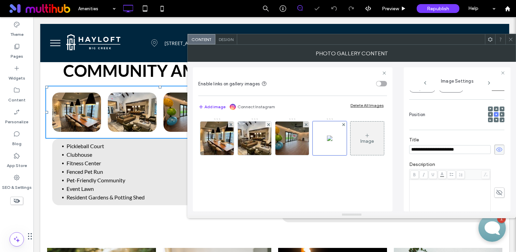
click at [511, 36] on span at bounding box center [510, 39] width 5 height 10
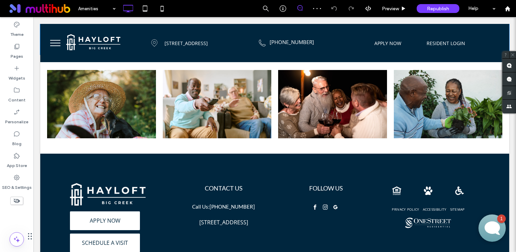
scroll to position [408, 0]
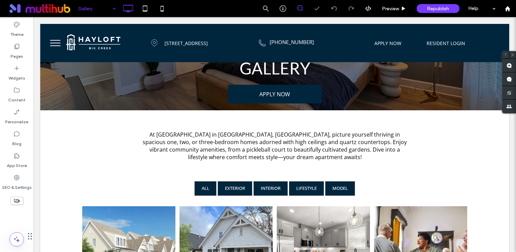
scroll to position [99, 0]
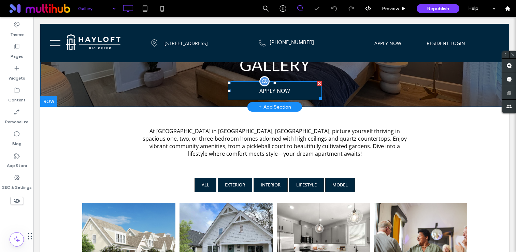
click at [281, 96] on span at bounding box center [275, 90] width 94 height 19
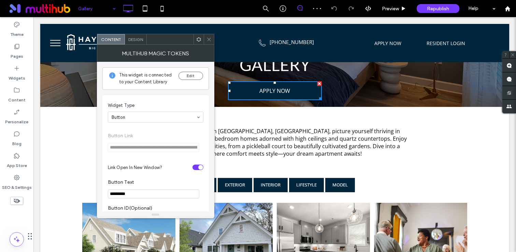
scroll to position [0, 0]
click at [209, 36] on span at bounding box center [208, 39] width 5 height 10
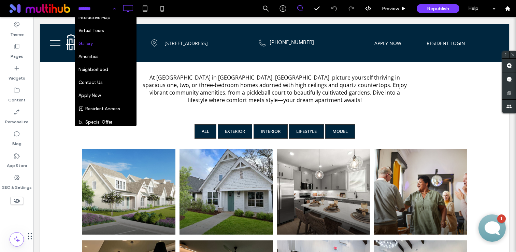
scroll to position [29, 0]
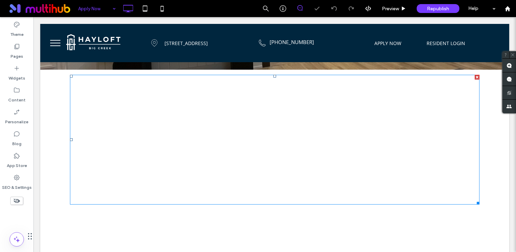
scroll to position [133, 0]
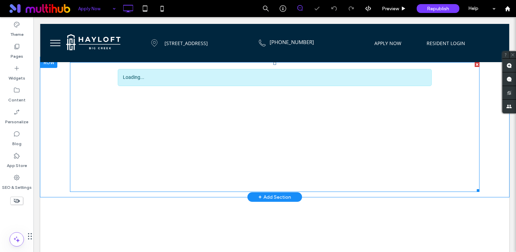
click at [322, 143] on span at bounding box center [274, 127] width 409 height 130
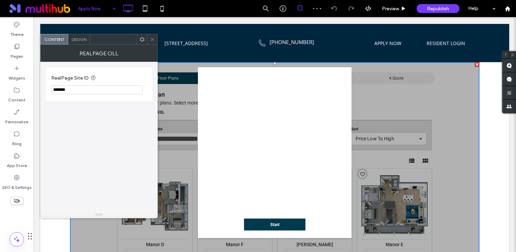
click at [155, 38] on div at bounding box center [152, 39] width 10 height 10
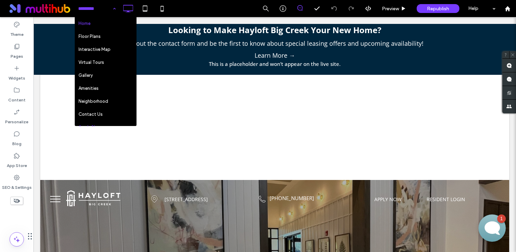
scroll to position [0, 0]
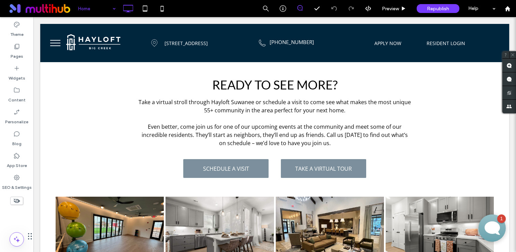
scroll to position [1238, 0]
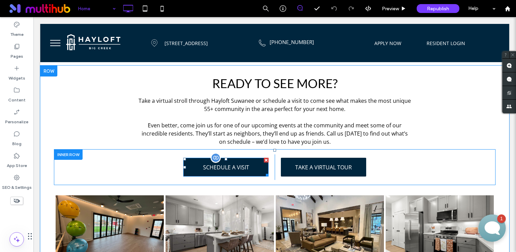
click at [230, 158] on span at bounding box center [225, 167] width 85 height 19
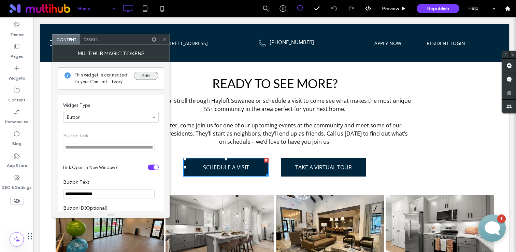
click at [149, 77] on button "Edit" at bounding box center [146, 76] width 25 height 8
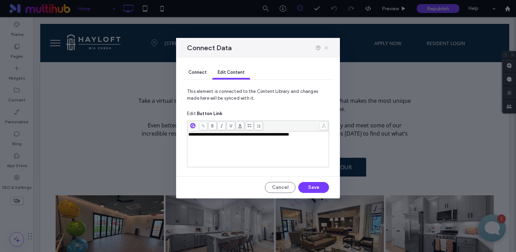
click at [327, 47] on icon at bounding box center [325, 47] width 5 height 5
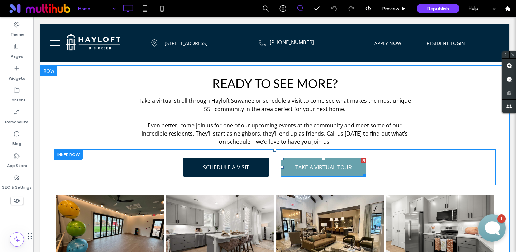
click at [322, 160] on span "TAKE A VIRTUAL TOUR" at bounding box center [323, 167] width 61 height 14
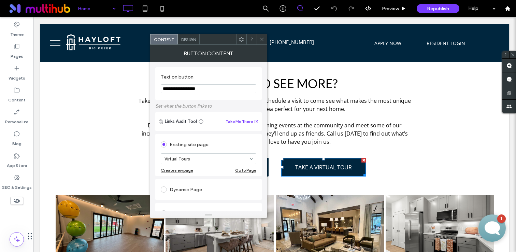
click at [262, 38] on icon at bounding box center [261, 39] width 5 height 5
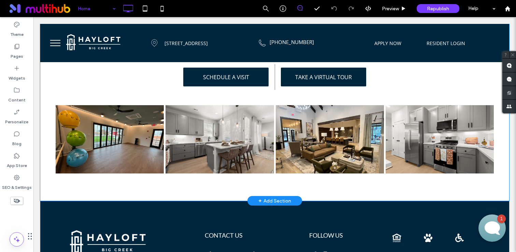
scroll to position [1431, 0]
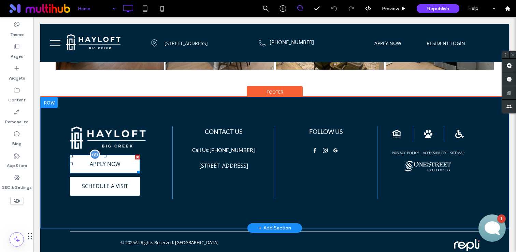
click at [120, 160] on span at bounding box center [105, 164] width 70 height 19
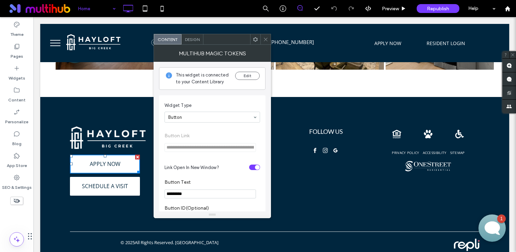
click at [266, 37] on icon at bounding box center [265, 39] width 5 height 5
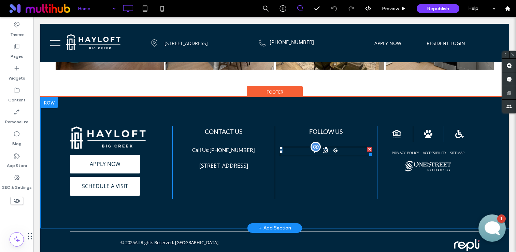
click at [352, 147] on div at bounding box center [326, 151] width 92 height 9
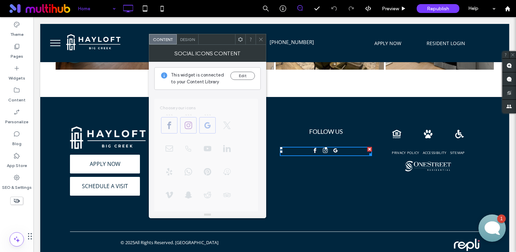
scroll to position [155, 0]
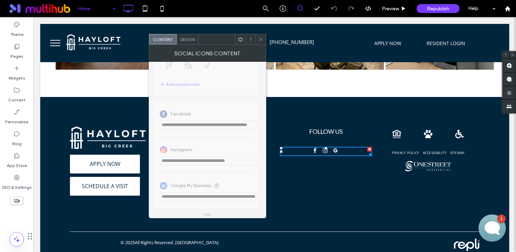
click at [260, 42] on span at bounding box center [260, 39] width 5 height 10
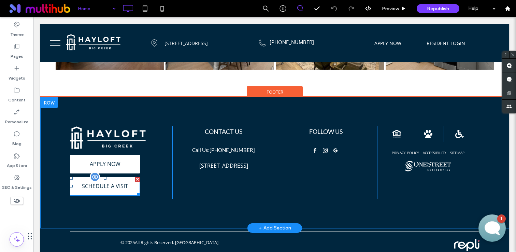
click at [133, 177] on span at bounding box center [105, 186] width 70 height 19
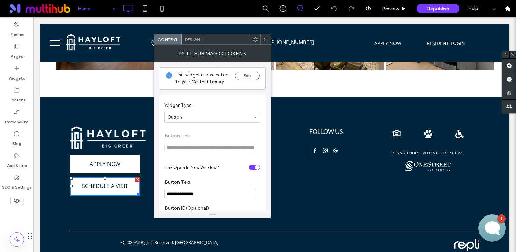
click at [256, 71] on div "This widget is connected to your Content Library Edit" at bounding box center [212, 78] width 106 height 23
click at [255, 73] on button "Edit" at bounding box center [247, 76] width 25 height 8
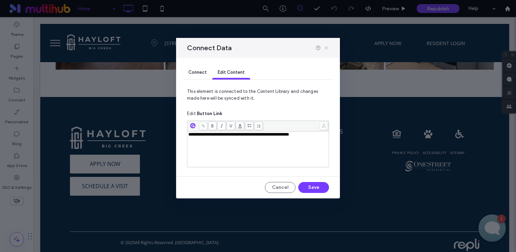
click at [328, 46] on icon at bounding box center [325, 47] width 5 height 5
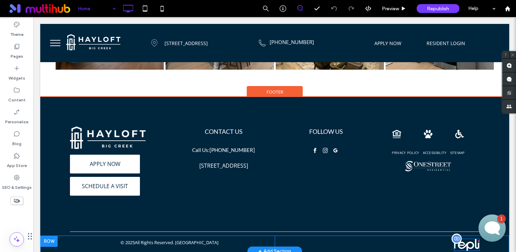
click at [465, 238] on img at bounding box center [467, 244] width 26 height 13
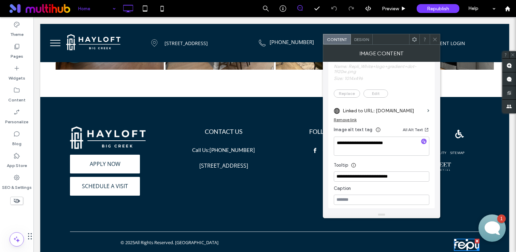
scroll to position [163, 0]
click at [436, 42] on span at bounding box center [434, 39] width 5 height 10
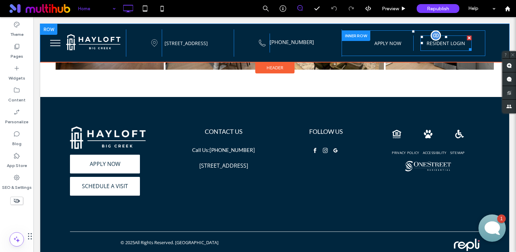
click at [457, 44] on span at bounding box center [445, 42] width 51 height 15
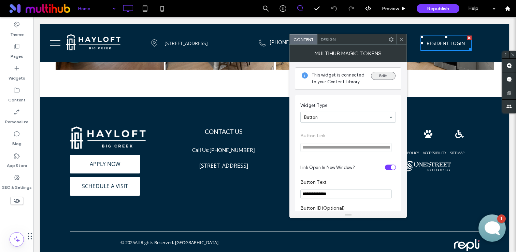
click at [380, 78] on button "Edit" at bounding box center [383, 76] width 25 height 8
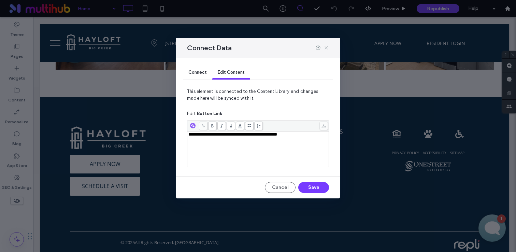
click at [326, 47] on use at bounding box center [325, 47] width 3 height 3
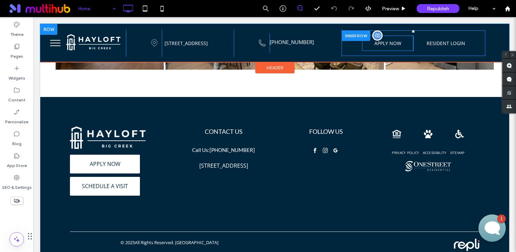
click at [392, 45] on span at bounding box center [387, 42] width 51 height 15
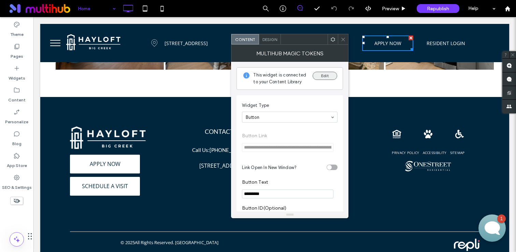
click at [322, 76] on button "Edit" at bounding box center [324, 76] width 25 height 8
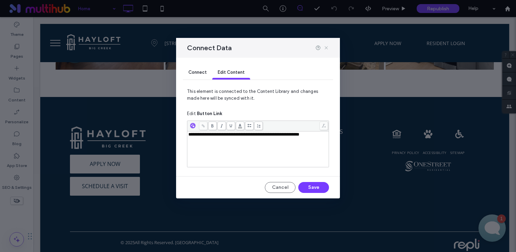
click at [327, 45] on icon at bounding box center [325, 47] width 5 height 5
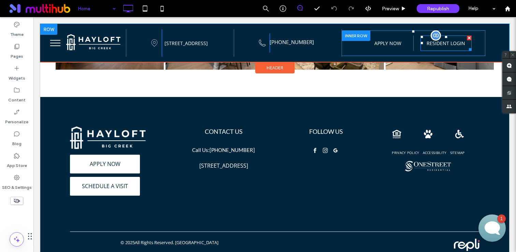
click at [442, 45] on span at bounding box center [445, 42] width 51 height 15
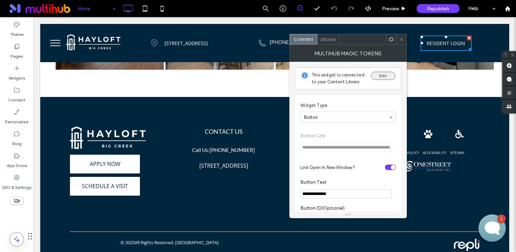
click at [373, 78] on button "Edit" at bounding box center [383, 76] width 25 height 8
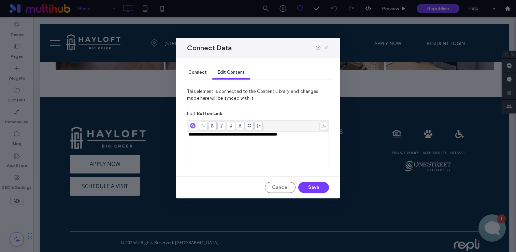
click at [327, 46] on icon at bounding box center [325, 47] width 5 height 5
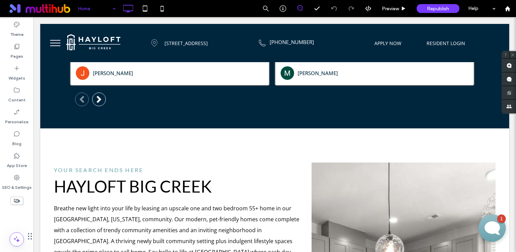
scroll to position [0, 0]
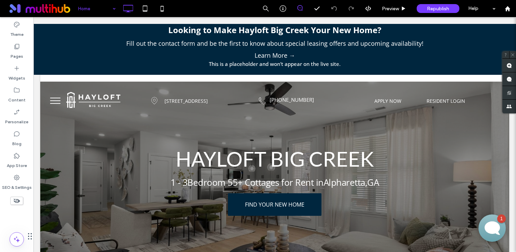
click at [61, 100] on button "menu" at bounding box center [55, 101] width 18 height 18
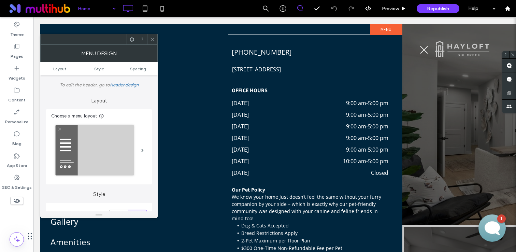
click at [152, 41] on icon at bounding box center [152, 39] width 5 height 5
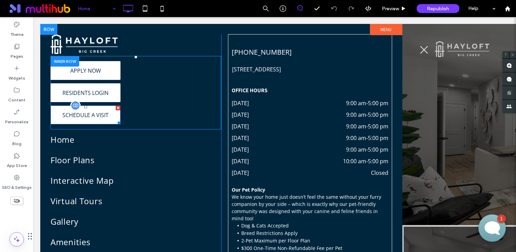
click at [82, 112] on span at bounding box center [85, 114] width 70 height 19
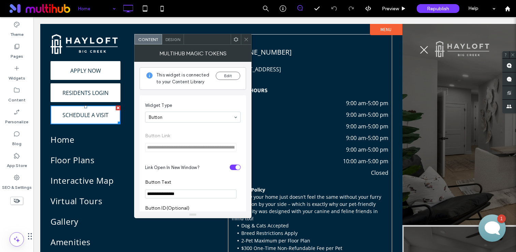
click at [245, 38] on icon at bounding box center [246, 39] width 5 height 5
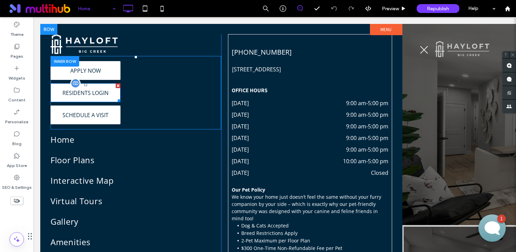
click at [99, 93] on span at bounding box center [85, 92] width 70 height 19
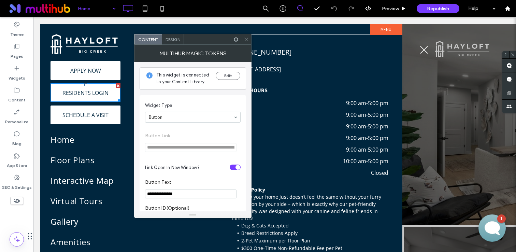
click at [246, 37] on icon at bounding box center [246, 39] width 5 height 5
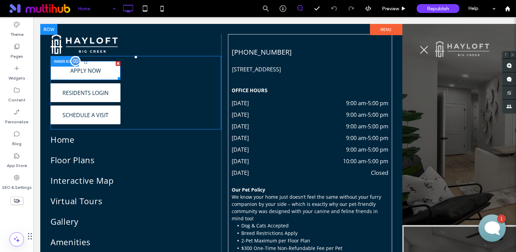
click at [84, 77] on span at bounding box center [85, 70] width 70 height 19
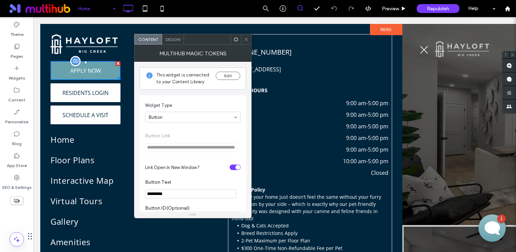
click at [101, 72] on link "APPLY NOW" at bounding box center [85, 70] width 70 height 19
click at [244, 40] on icon at bounding box center [246, 39] width 5 height 5
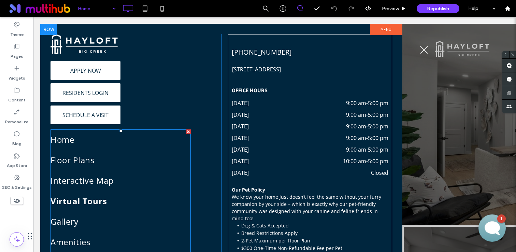
click at [147, 191] on link "Virtual Tours" at bounding box center [120, 201] width 140 height 20
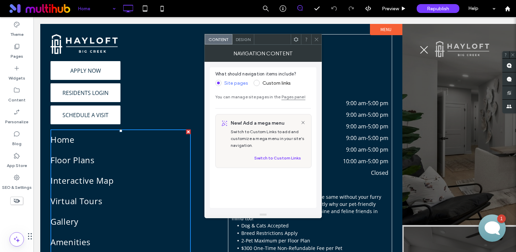
click at [316, 35] on span at bounding box center [316, 39] width 5 height 10
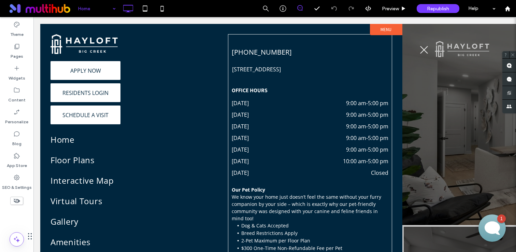
click at [426, 50] on button "menu" at bounding box center [424, 50] width 18 height 18
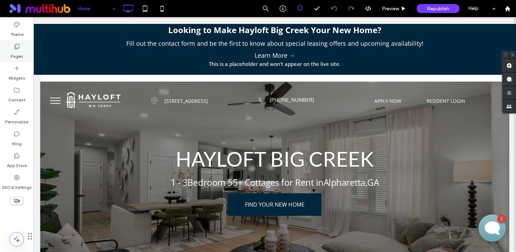
click at [6, 44] on div "Pages" at bounding box center [16, 51] width 33 height 22
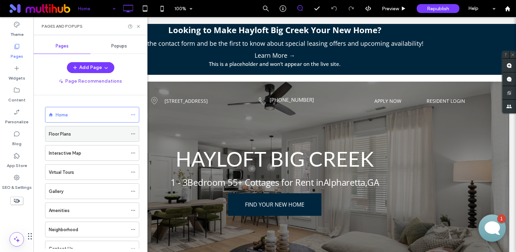
scroll to position [139, 0]
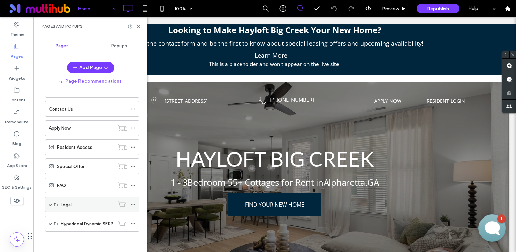
click at [51, 205] on span at bounding box center [50, 204] width 3 height 3
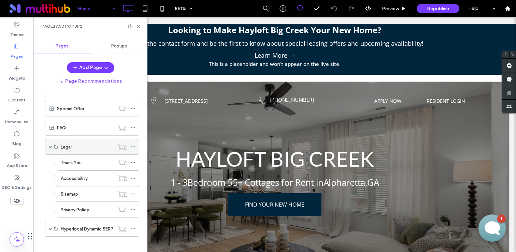
scroll to position [202, 0]
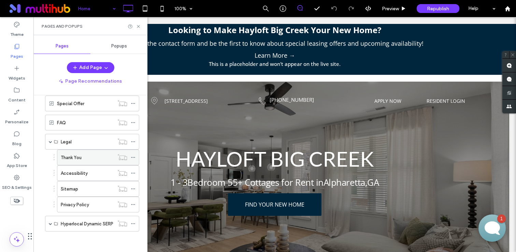
click at [134, 157] on icon at bounding box center [133, 157] width 5 height 5
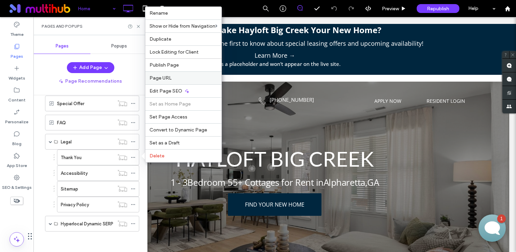
click at [181, 80] on label "Page URL" at bounding box center [183, 78] width 68 height 6
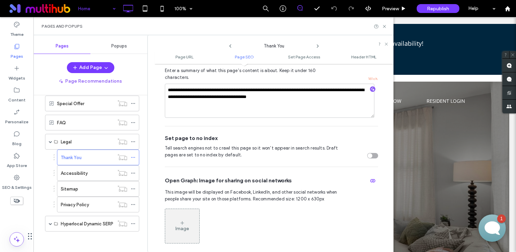
scroll to position [245, 0]
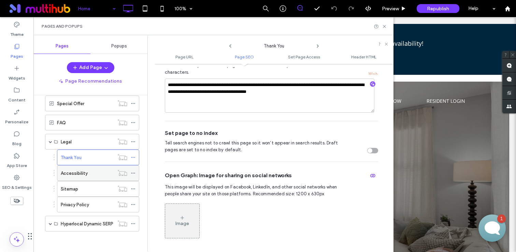
click at [132, 172] on icon at bounding box center [133, 173] width 5 height 5
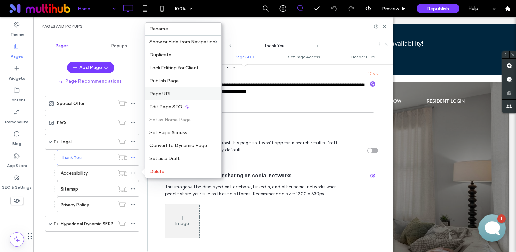
click at [180, 92] on label "Page URL" at bounding box center [183, 94] width 68 height 6
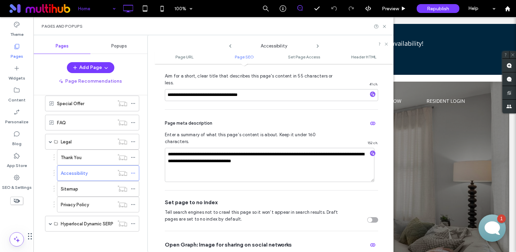
scroll to position [176, 0]
click at [132, 187] on icon at bounding box center [133, 188] width 5 height 5
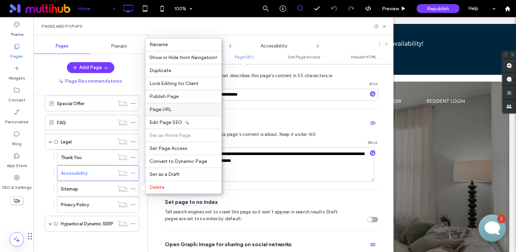
click at [182, 108] on label "Page URL" at bounding box center [183, 109] width 68 height 6
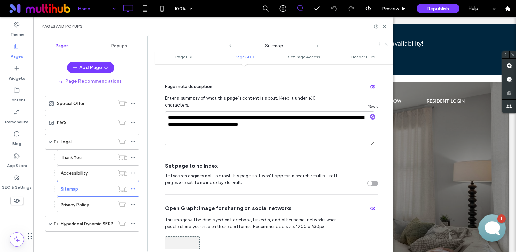
scroll to position [213, 0]
click at [136, 202] on div at bounding box center [135, 204] width 8 height 10
click at [133, 203] on icon at bounding box center [133, 204] width 5 height 5
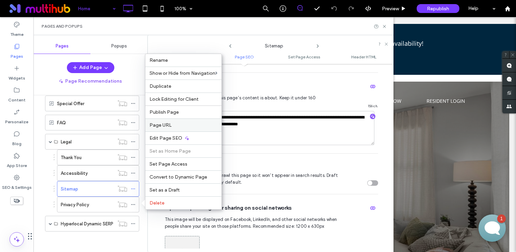
click at [182, 127] on label "Page URL" at bounding box center [183, 125] width 68 height 6
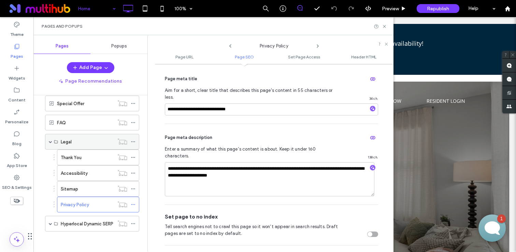
scroll to position [0, 0]
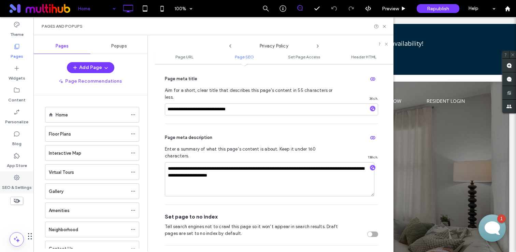
click at [23, 182] on label "SEO & Settings" at bounding box center [17, 186] width 30 height 10
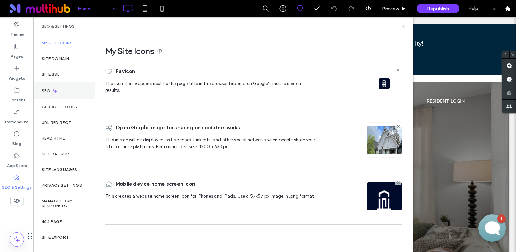
click at [67, 89] on div "SEO" at bounding box center [63, 90] width 61 height 17
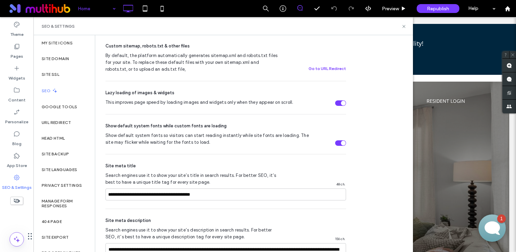
scroll to position [360, 0]
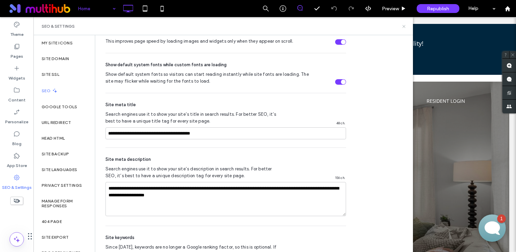
click at [403, 24] on icon at bounding box center [403, 26] width 5 height 5
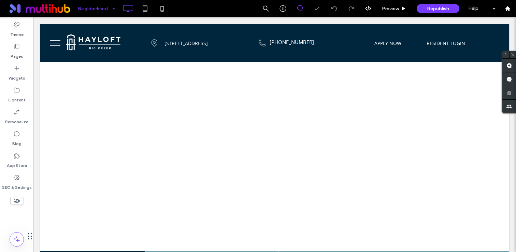
scroll to position [203, 0]
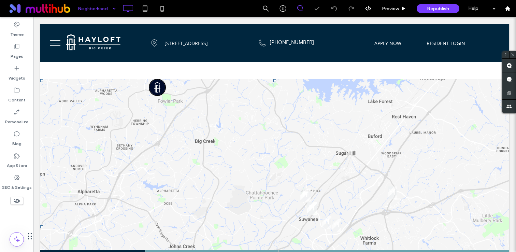
click at [40, 79] on span at bounding box center [40, 79] width 0 height 0
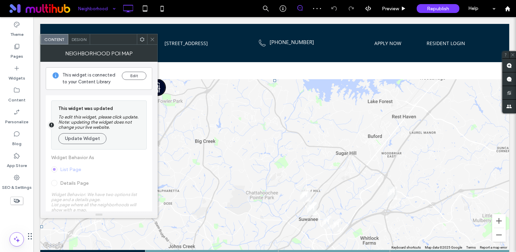
scroll to position [0, 0]
click at [86, 139] on button "Update Widget" at bounding box center [82, 138] width 48 height 11
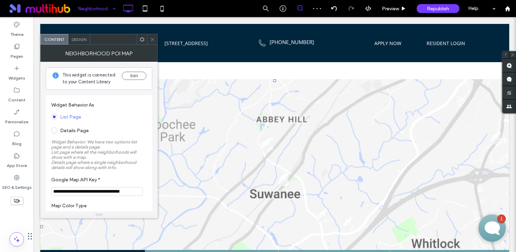
click at [156, 42] on div at bounding box center [152, 39] width 10 height 10
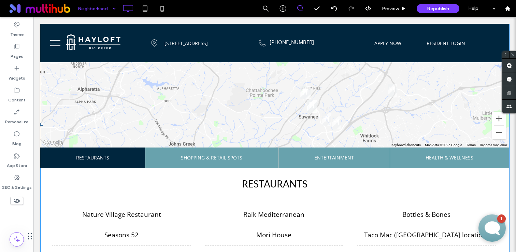
scroll to position [315, 0]
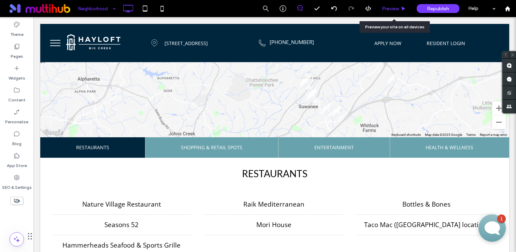
click at [397, 7] on span "Preview" at bounding box center [390, 9] width 17 height 6
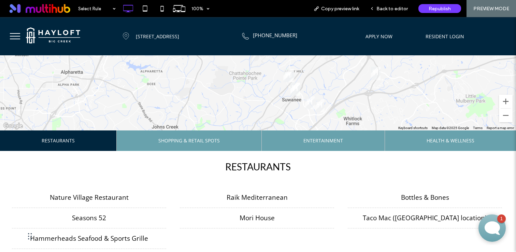
click at [203, 138] on span "Shopping & Retail Spots" at bounding box center [188, 140] width 61 height 20
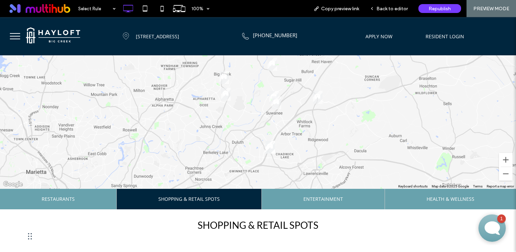
scroll to position [256, 0]
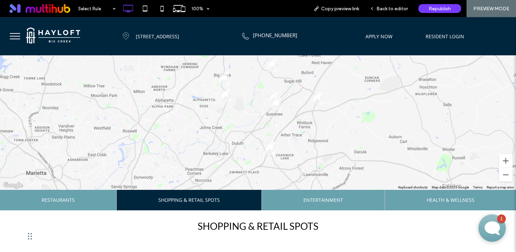
click at [347, 202] on li "Entertainment" at bounding box center [322, 200] width 123 height 20
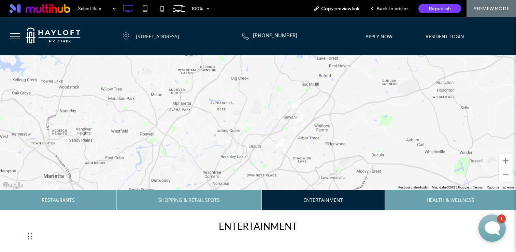
click at [426, 155] on html at bounding box center [448, 155] width 130 height 0
click at [439, 155] on html at bounding box center [448, 155] width 130 height 0
click at [432, 155] on html at bounding box center [448, 155] width 130 height 0
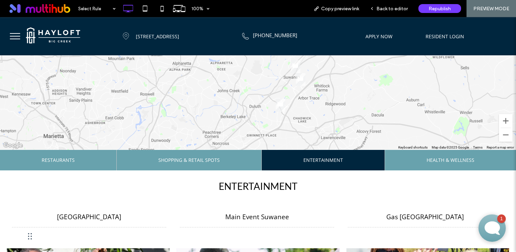
scroll to position [305, 0]
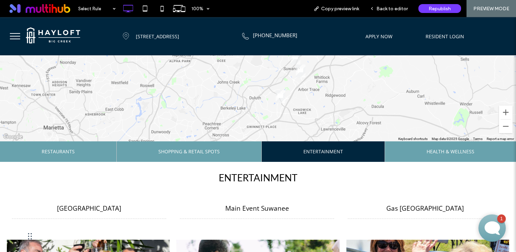
click at [444, 154] on span "Health & Wellness" at bounding box center [450, 151] width 48 height 20
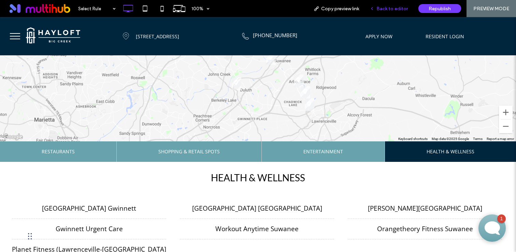
click at [390, 10] on span "Back to editor" at bounding box center [391, 9] width 31 height 6
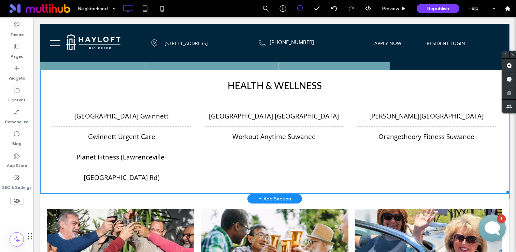
scroll to position [418, 0]
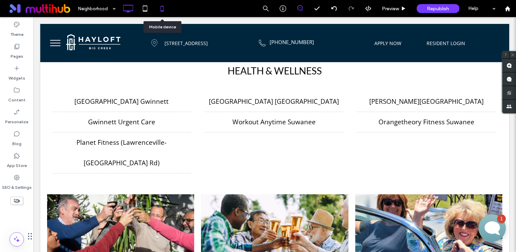
click at [163, 8] on icon at bounding box center [162, 9] width 14 height 14
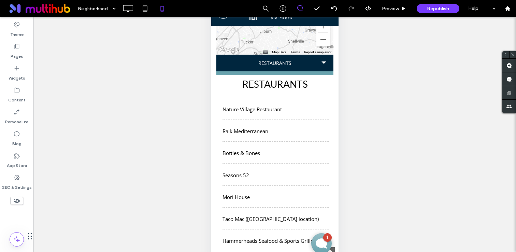
scroll to position [0, 0]
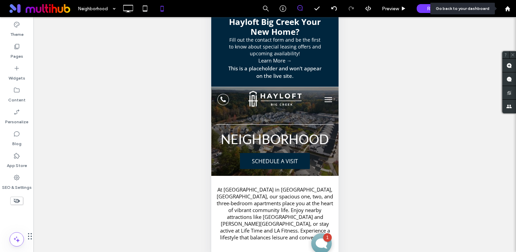
drag, startPoint x: 509, startPoint y: 15, endPoint x: 136, endPoint y: 37, distance: 372.7
click at [509, 12] on div at bounding box center [507, 8] width 17 height 17
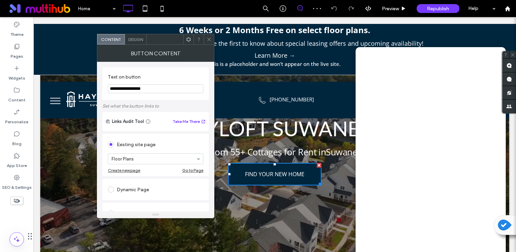
click at [208, 41] on icon at bounding box center [208, 39] width 5 height 5
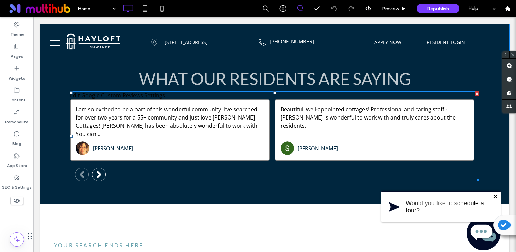
scroll to position [298, 0]
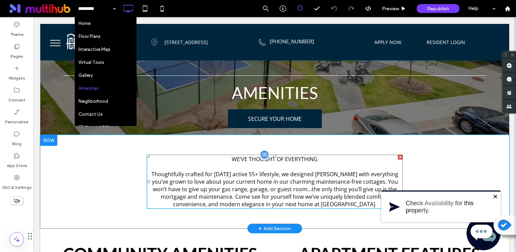
scroll to position [71, 0]
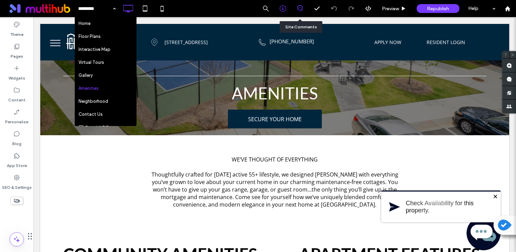
click at [285, 10] on icon at bounding box center [282, 8] width 7 height 7
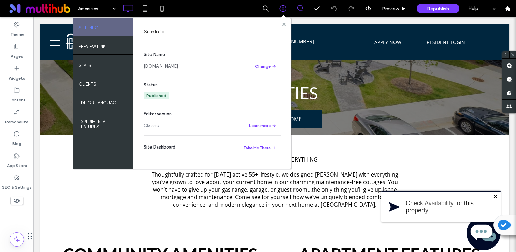
click at [283, 24] on use at bounding box center [283, 23] width 3 height 3
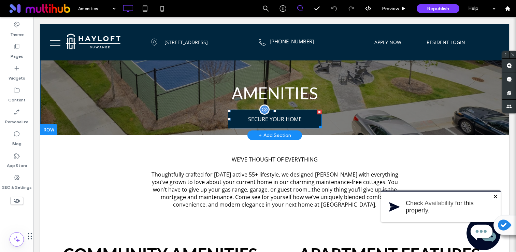
click at [263, 120] on span at bounding box center [275, 118] width 94 height 19
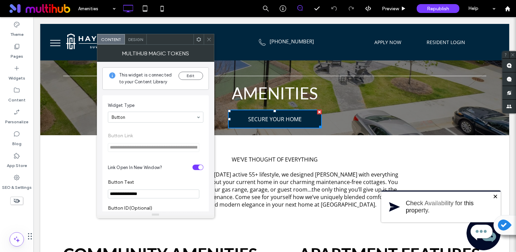
click at [189, 68] on div "This widget is connected to your Content Library Edit" at bounding box center [155, 78] width 106 height 23
click at [189, 70] on div "This widget is connected to your Content Library Edit" at bounding box center [155, 78] width 106 height 23
click at [189, 72] on button "Edit" at bounding box center [190, 76] width 25 height 8
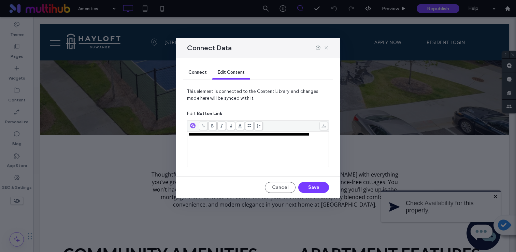
click at [324, 47] on icon at bounding box center [325, 47] width 5 height 5
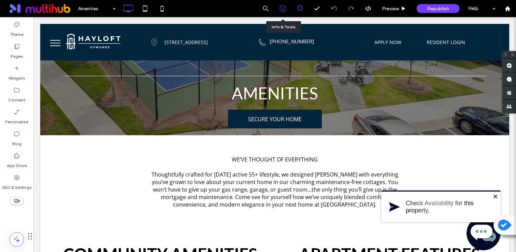
click at [279, 0] on div at bounding box center [282, 8] width 17 height 17
click at [284, 11] on icon at bounding box center [282, 8] width 7 height 7
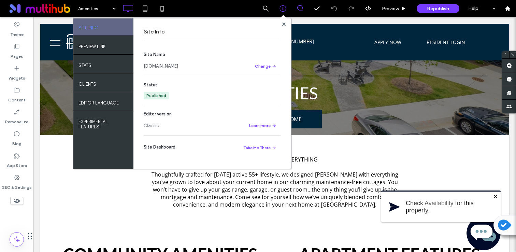
click at [173, 72] on div "Site Name www.hayloftcottages.com Change Status Published Editor version Classi…" at bounding box center [212, 103] width 137 height 121
click at [178, 66] on link "[DOMAIN_NAME]" at bounding box center [161, 66] width 34 height 7
click at [283, 25] on use at bounding box center [283, 23] width 3 height 3
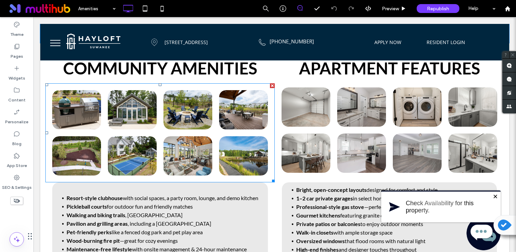
scroll to position [257, 0]
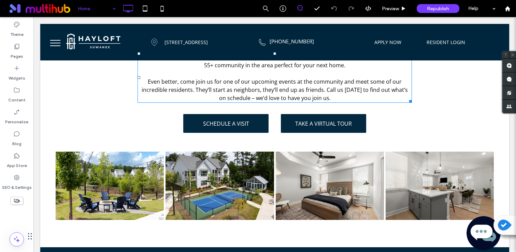
scroll to position [1247, 0]
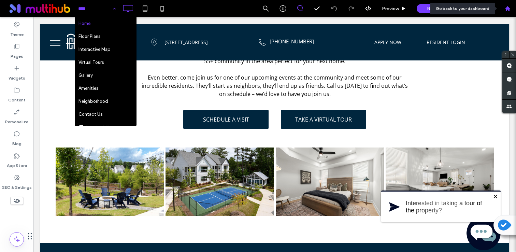
click at [506, 12] on div at bounding box center [507, 8] width 17 height 17
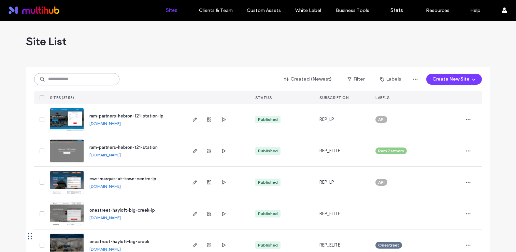
click at [82, 76] on input at bounding box center [76, 79] width 85 height 12
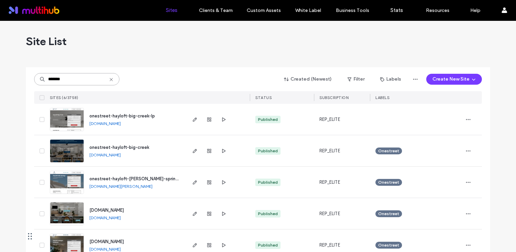
type input "*******"
click at [109, 80] on use at bounding box center [110, 79] width 3 height 3
